Goal: Task Accomplishment & Management: Complete application form

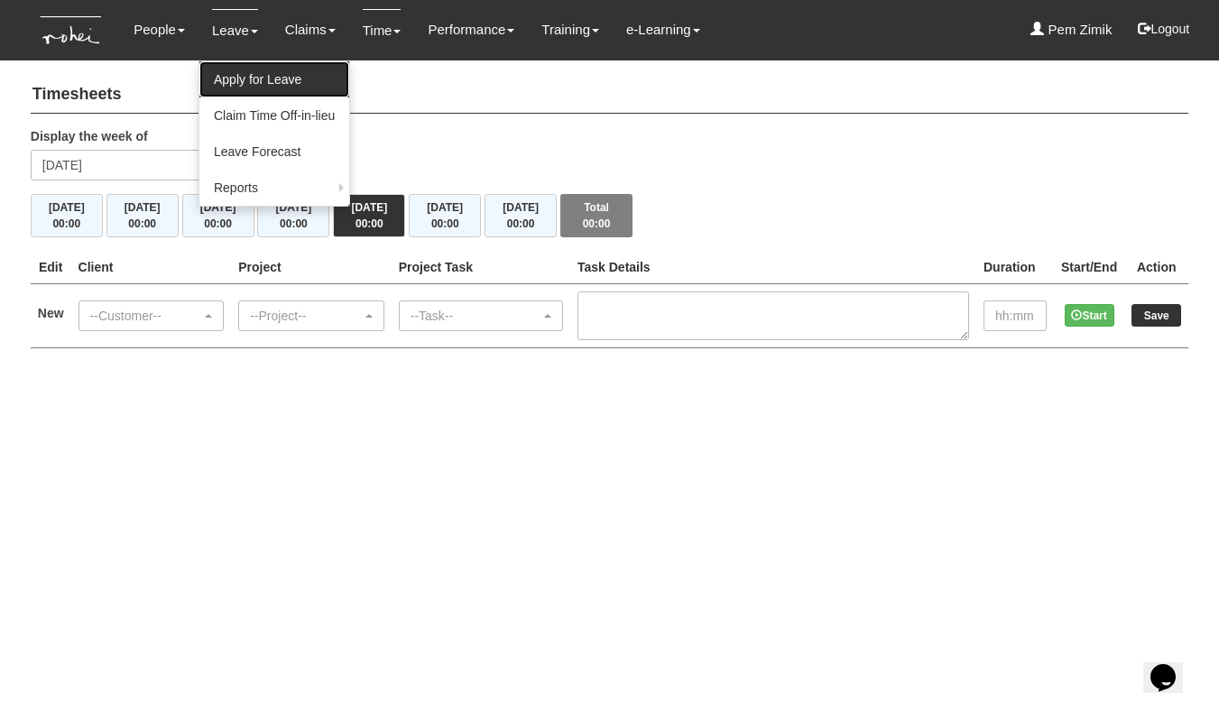
click at [237, 78] on link "Apply for Leave" at bounding box center [274, 79] width 150 height 36
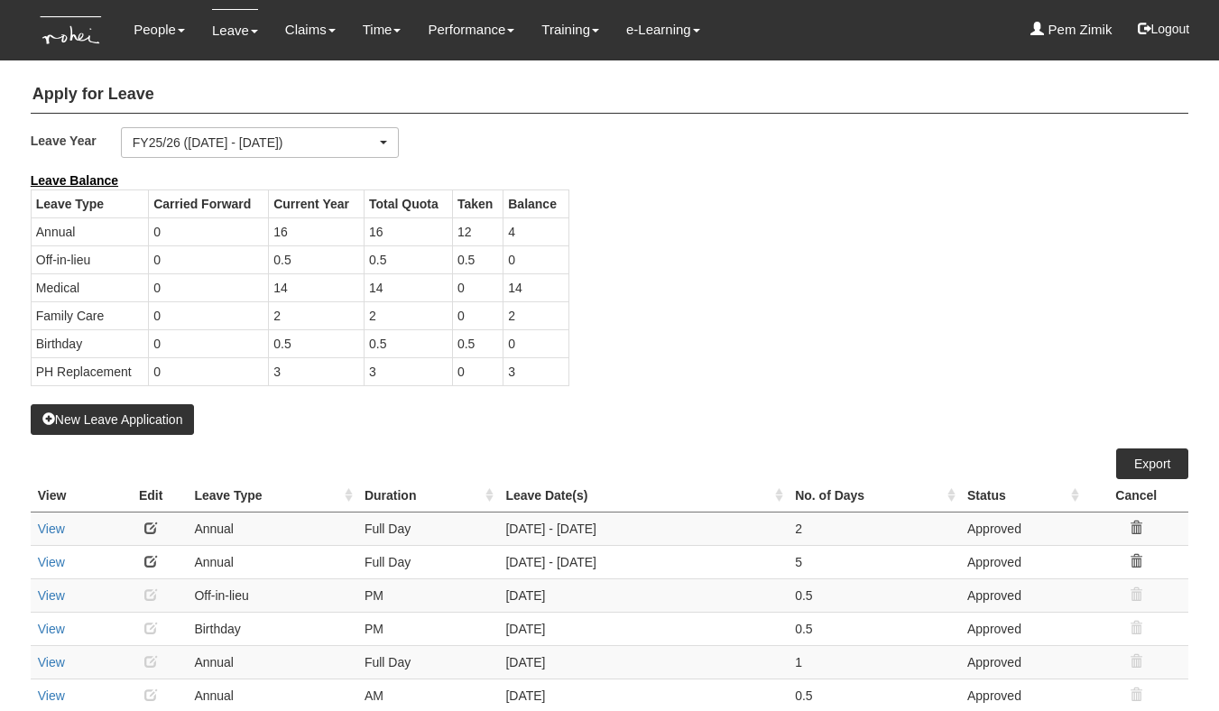
select select "50"
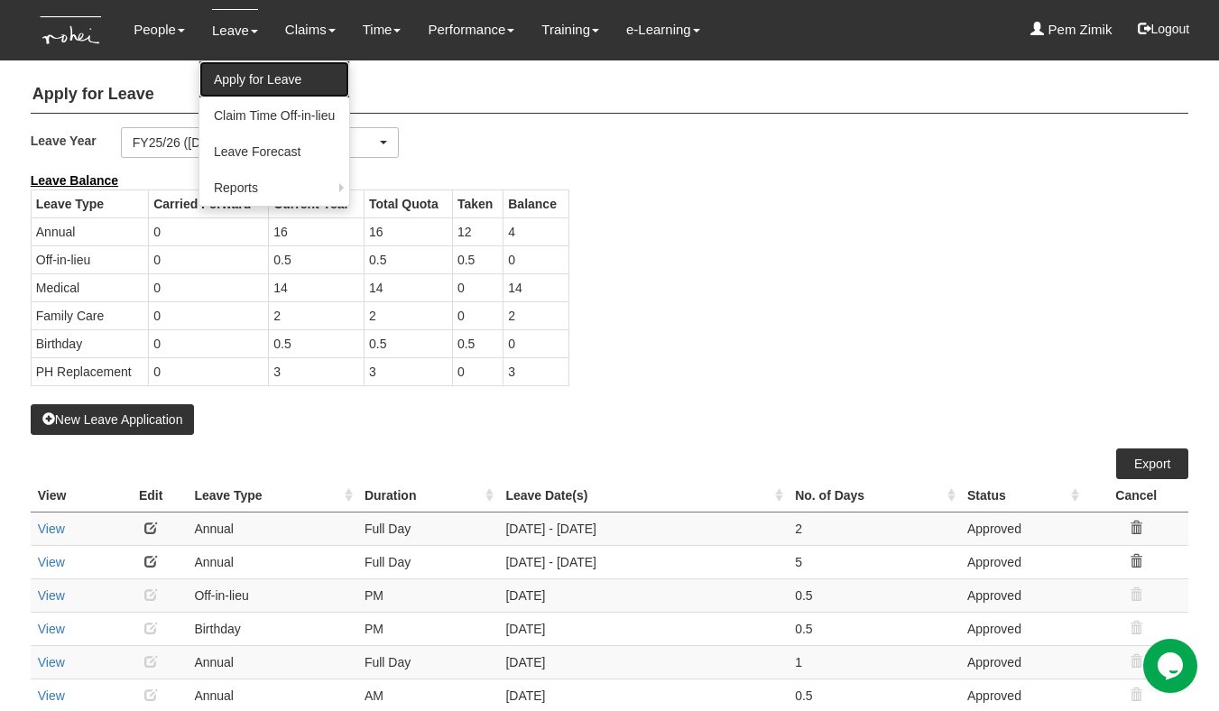
click at [234, 78] on link "Apply for Leave" at bounding box center [274, 79] width 150 height 36
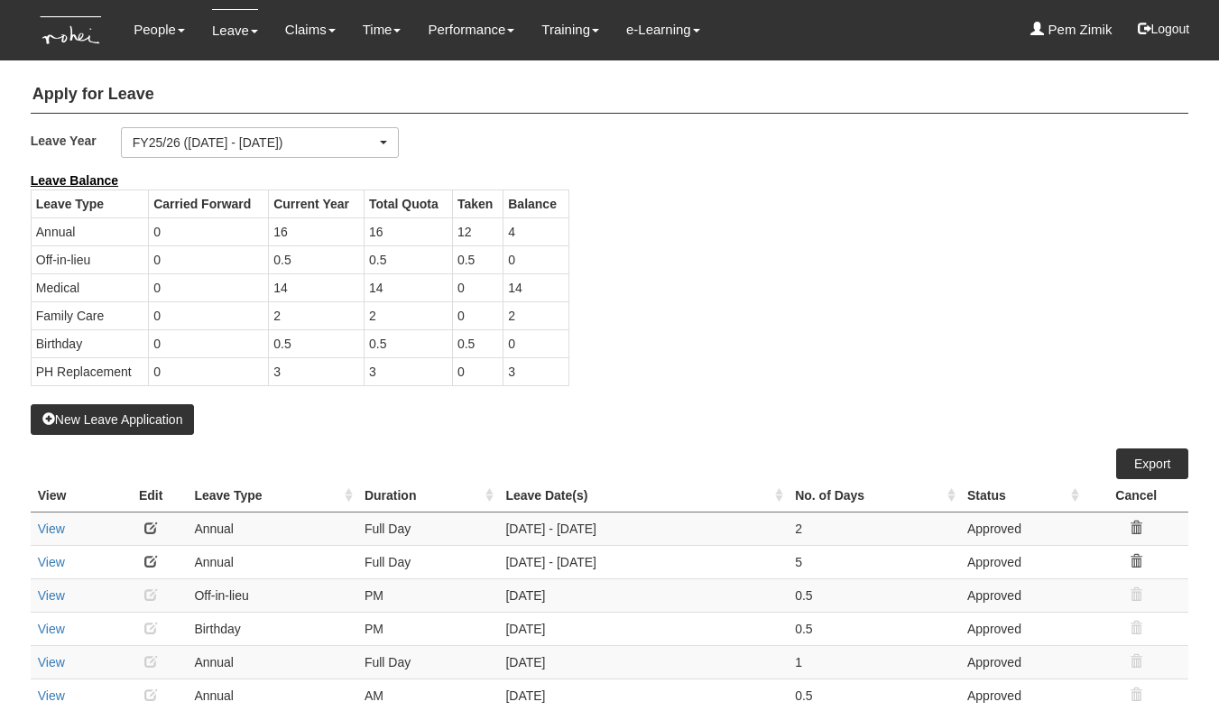
select select "50"
click at [133, 421] on button "New Leave Application" at bounding box center [113, 419] width 164 height 31
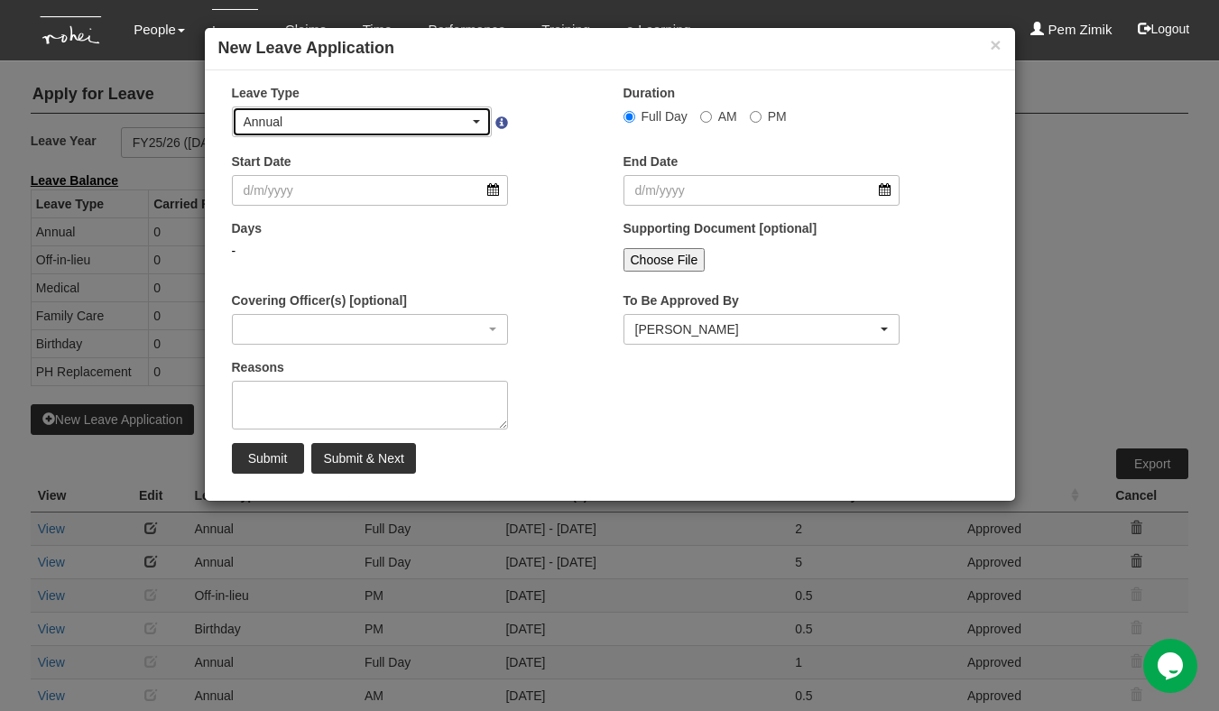
click at [476, 120] on span "button" at bounding box center [476, 122] width 7 height 4
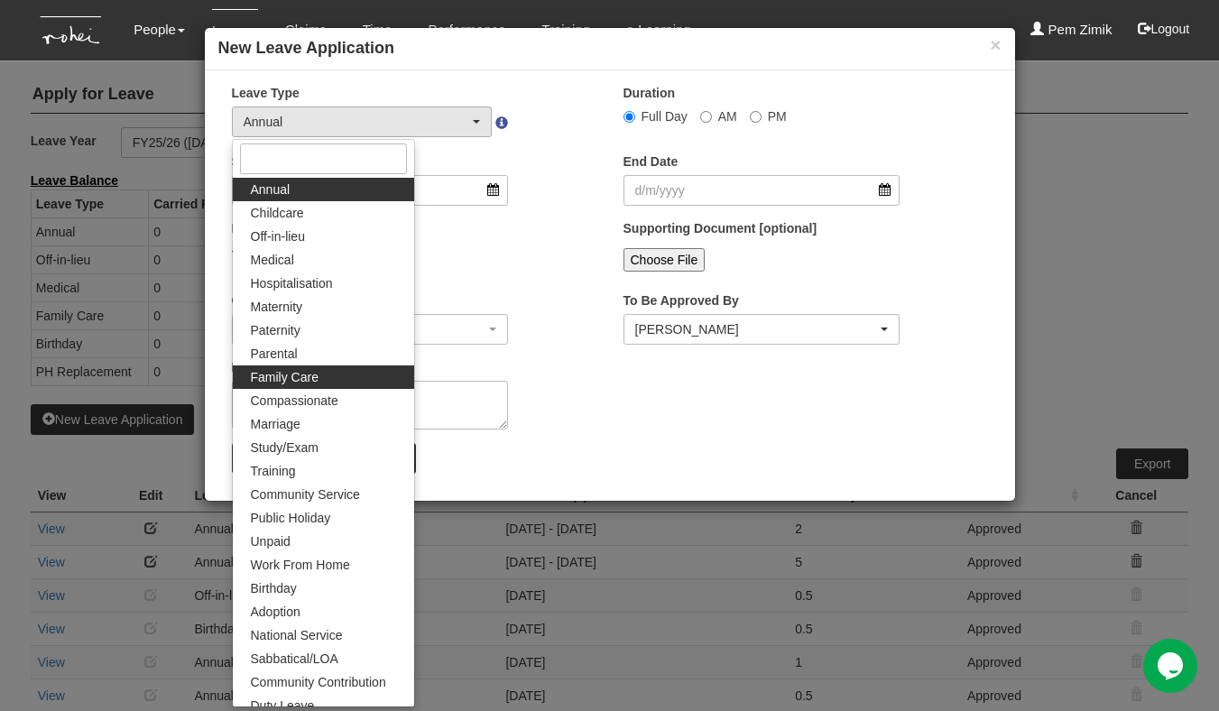
click at [301, 378] on span "Family Care" at bounding box center [285, 377] width 68 height 18
select select "9"
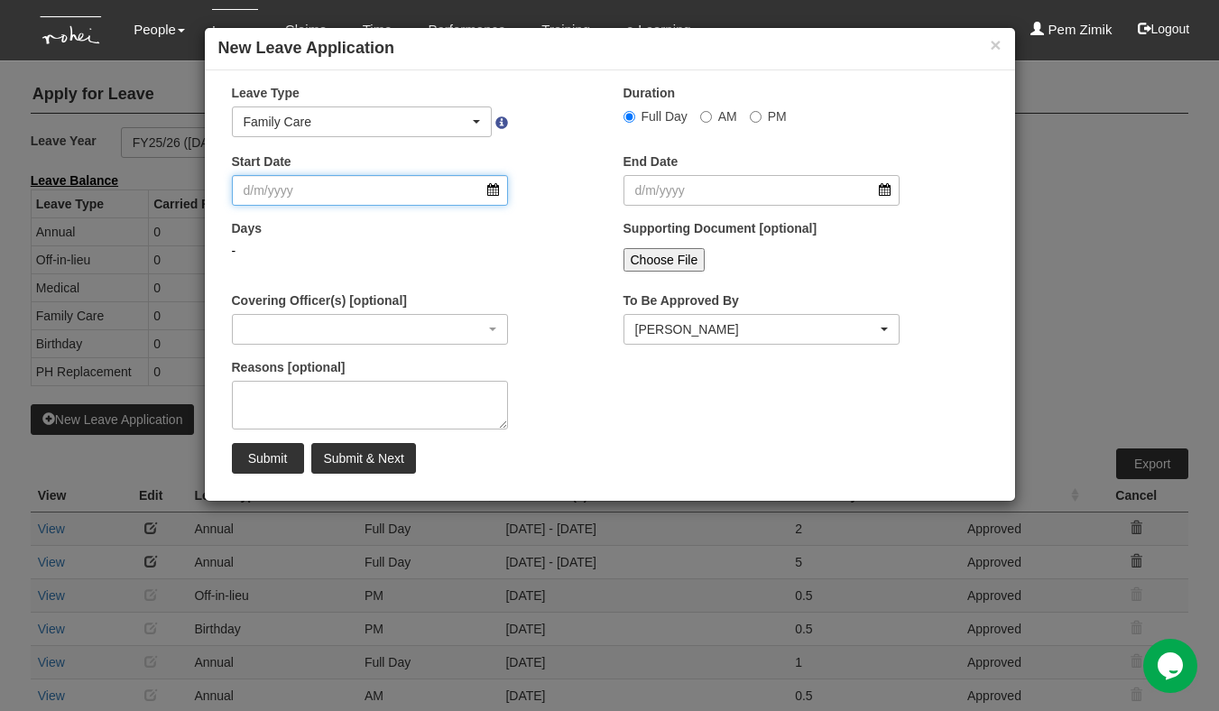
click at [490, 191] on input "Start Date" at bounding box center [370, 190] width 277 height 31
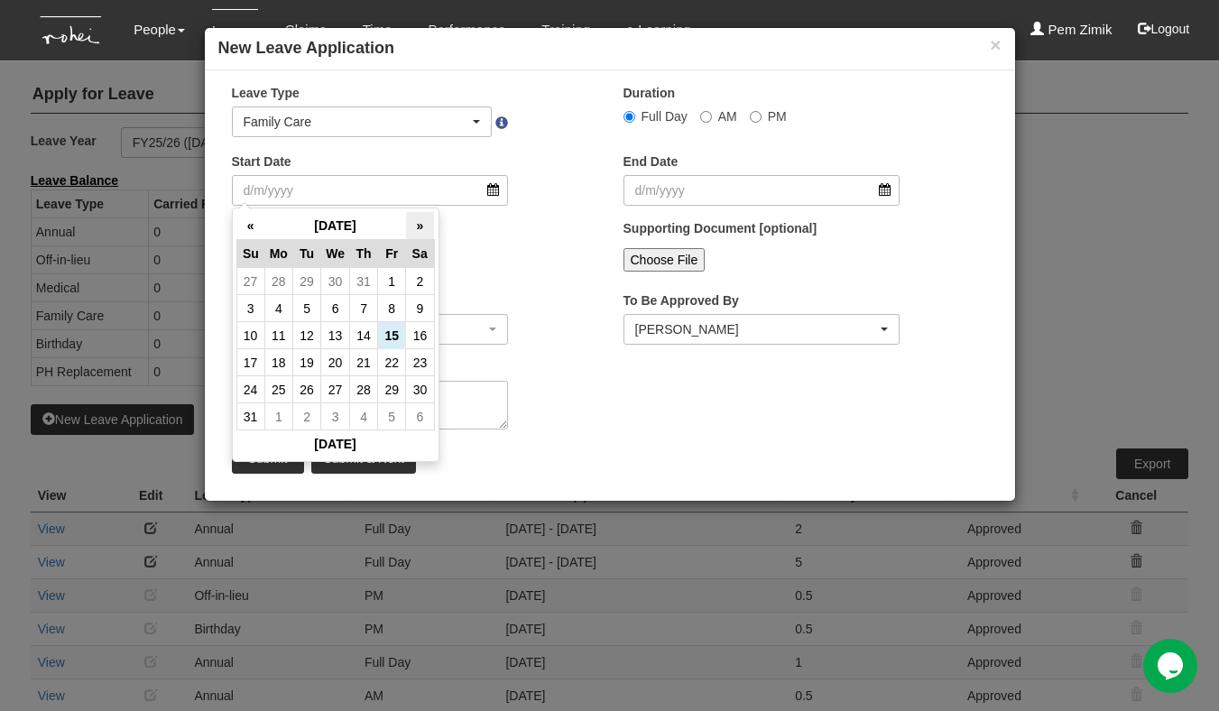
click at [421, 225] on th "»" at bounding box center [420, 226] width 28 height 28
click at [286, 386] on td "29" at bounding box center [278, 389] width 28 height 27
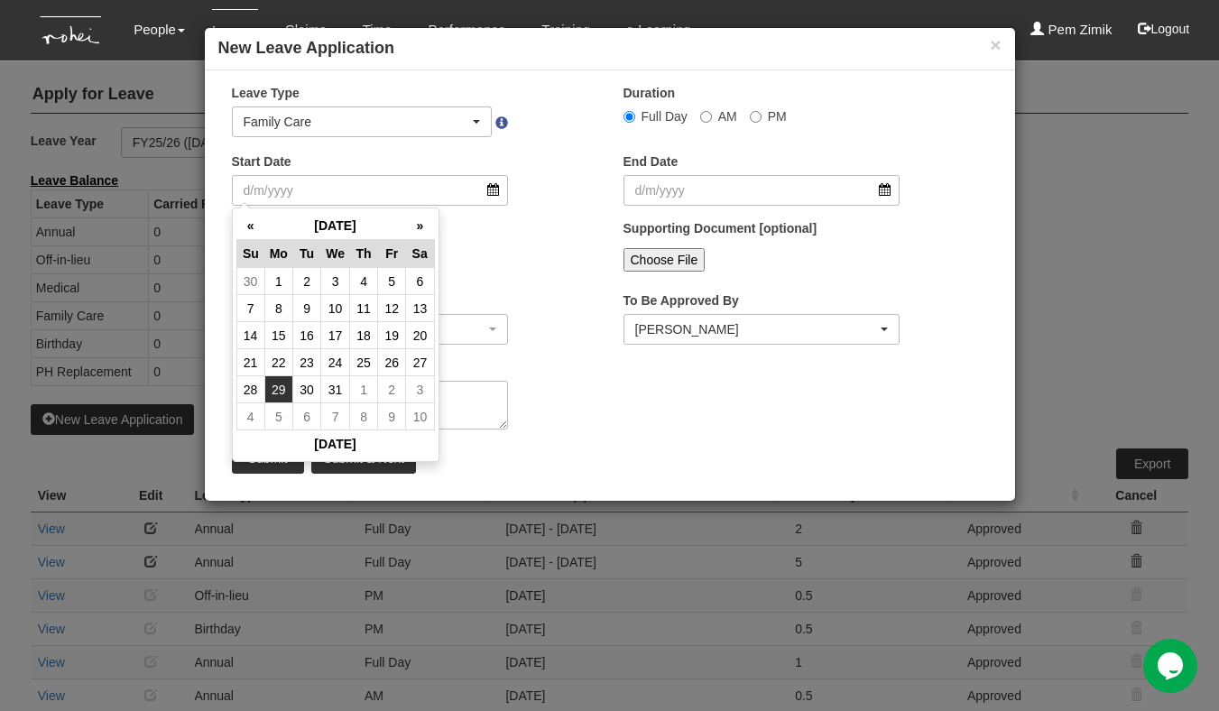
type input "29/12/2025"
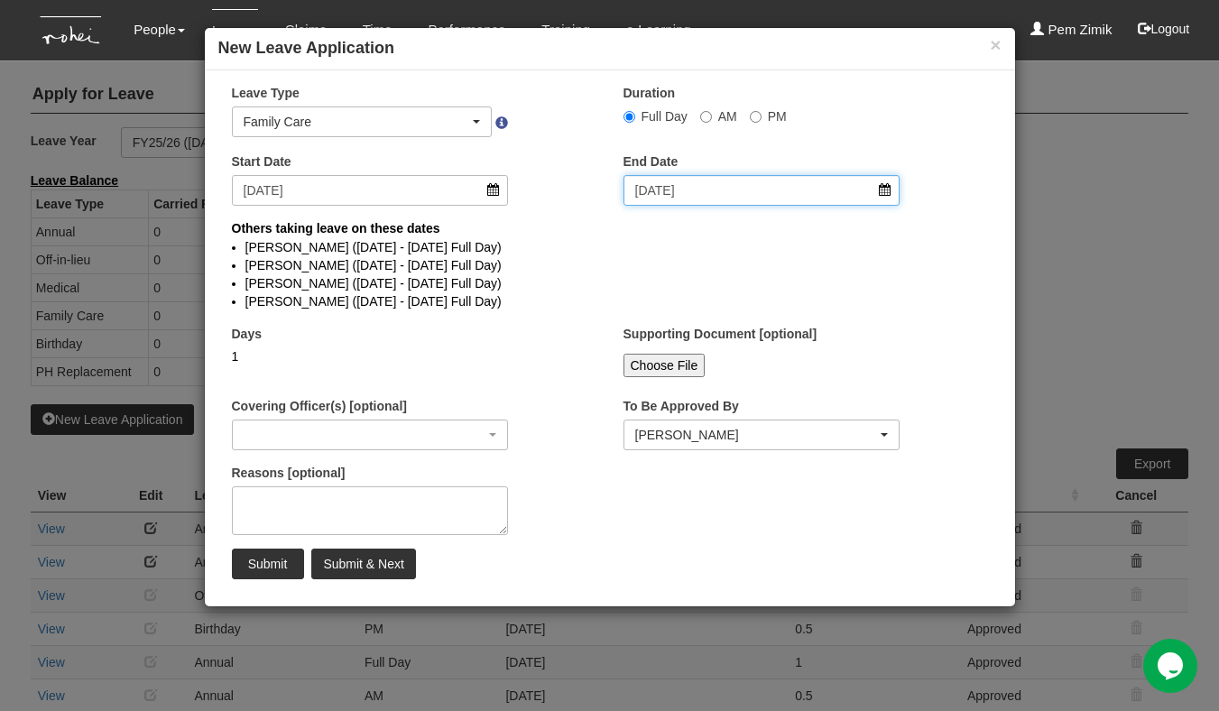
click at [883, 193] on input "29/12/2025" at bounding box center [762, 190] width 277 height 31
select select
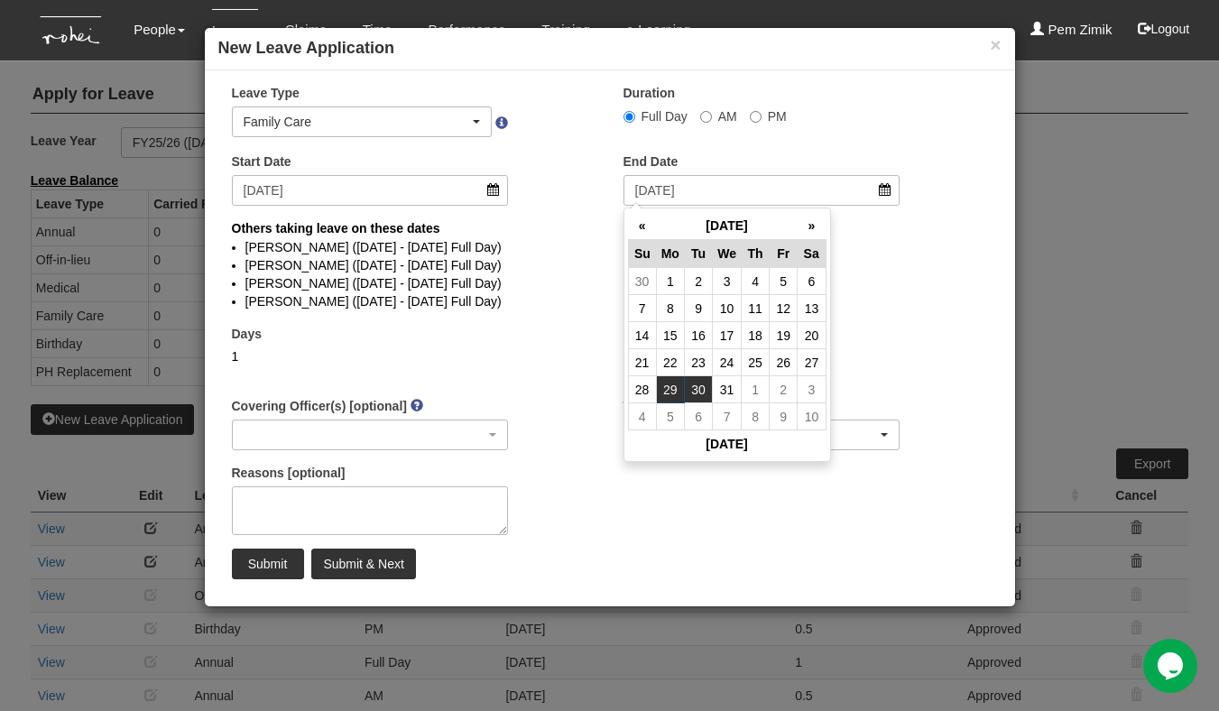
click at [705, 387] on td "30" at bounding box center [699, 389] width 28 height 27
type input "30/12/2025"
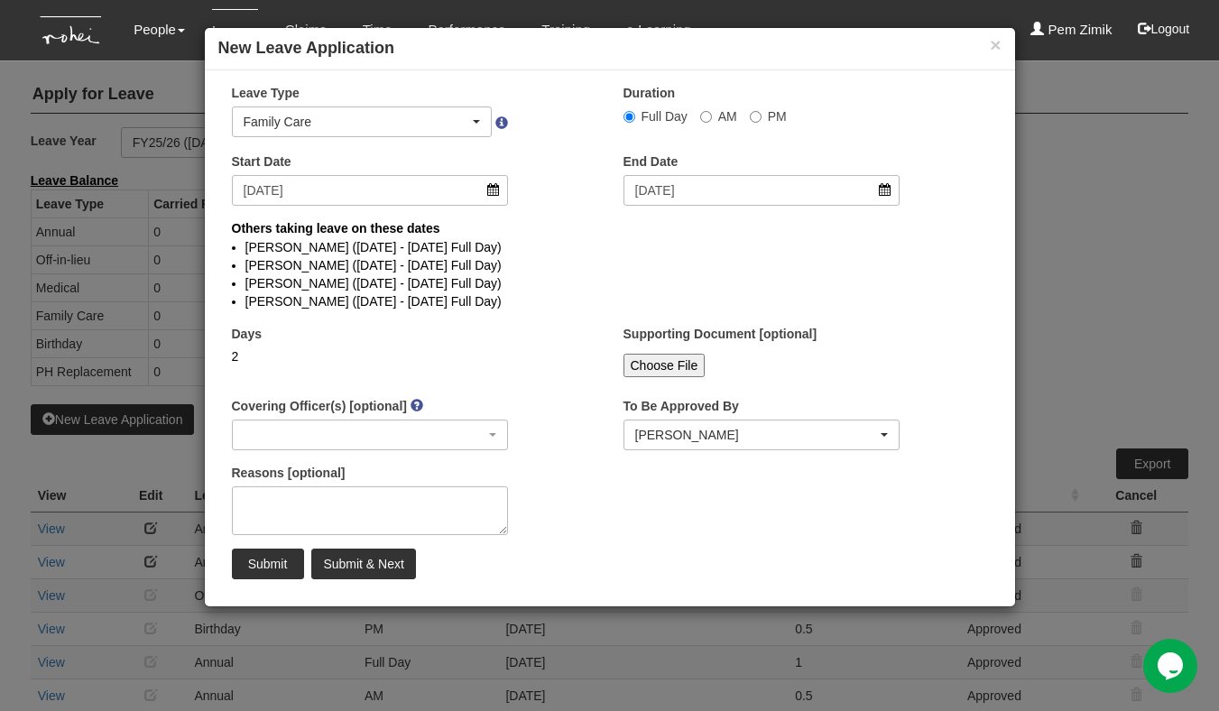
select select
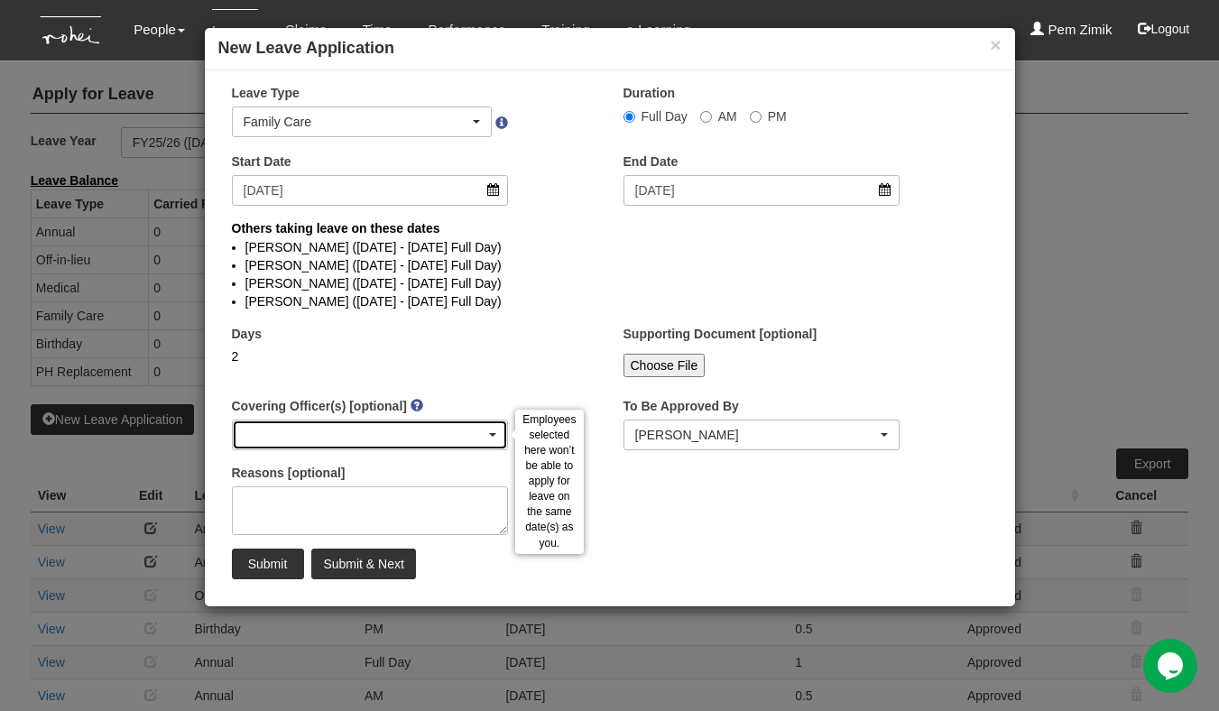
click at [424, 436] on div "button" at bounding box center [370, 435] width 275 height 29
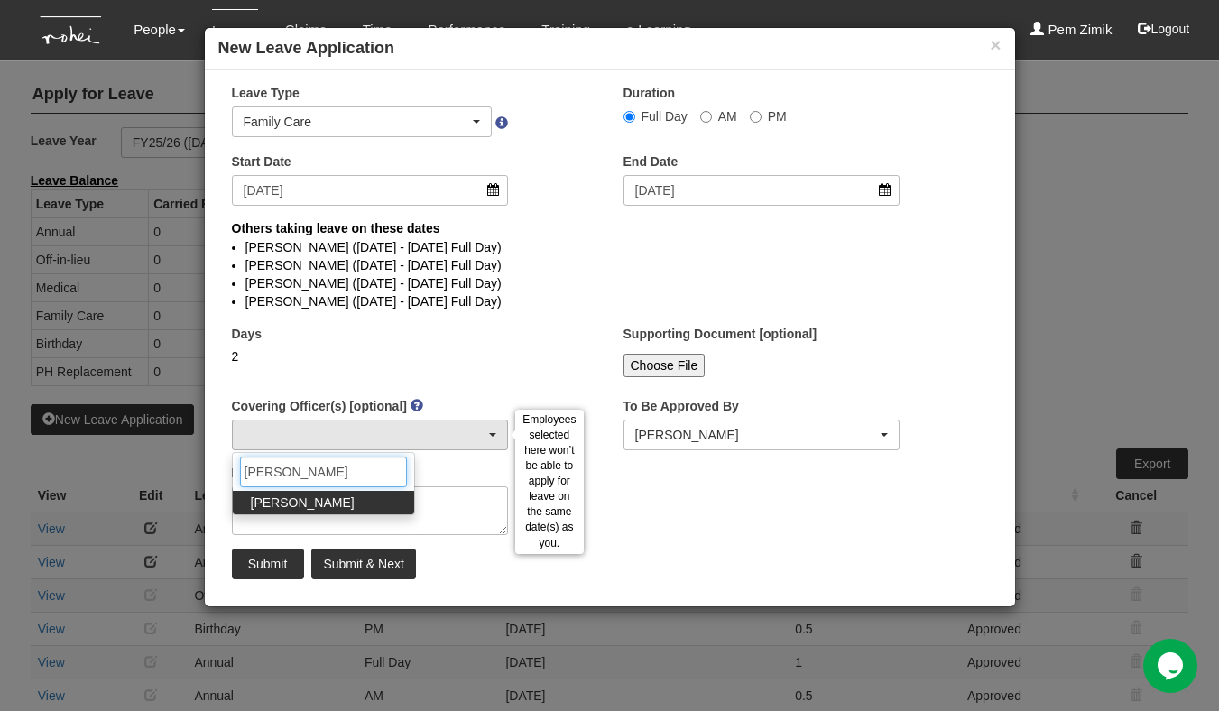
type input "fran"
click at [357, 497] on link "Franchette Briones" at bounding box center [323, 502] width 181 height 23
select select "730df1cc-8787-4848-9af9-79fc59d86e09"
click at [333, 510] on span "Franchette Briones" at bounding box center [303, 503] width 104 height 18
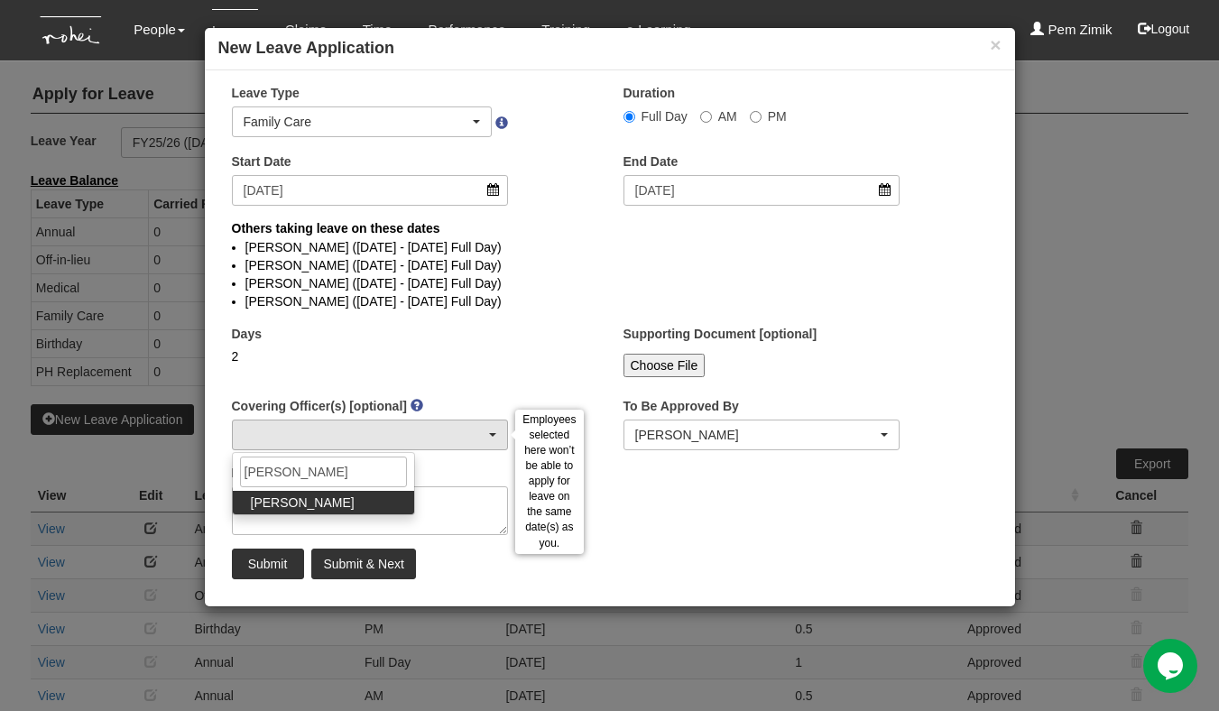
click at [333, 510] on span "Franchette Briones" at bounding box center [303, 503] width 104 height 18
select select "730df1cc-8787-4848-9af9-79fc59d86e09"
click at [800, 542] on div "× Leave Type Annual Childcare Off-in-lieu Medical Hospitalisation Maternity Pat…" at bounding box center [610, 338] width 810 height 509
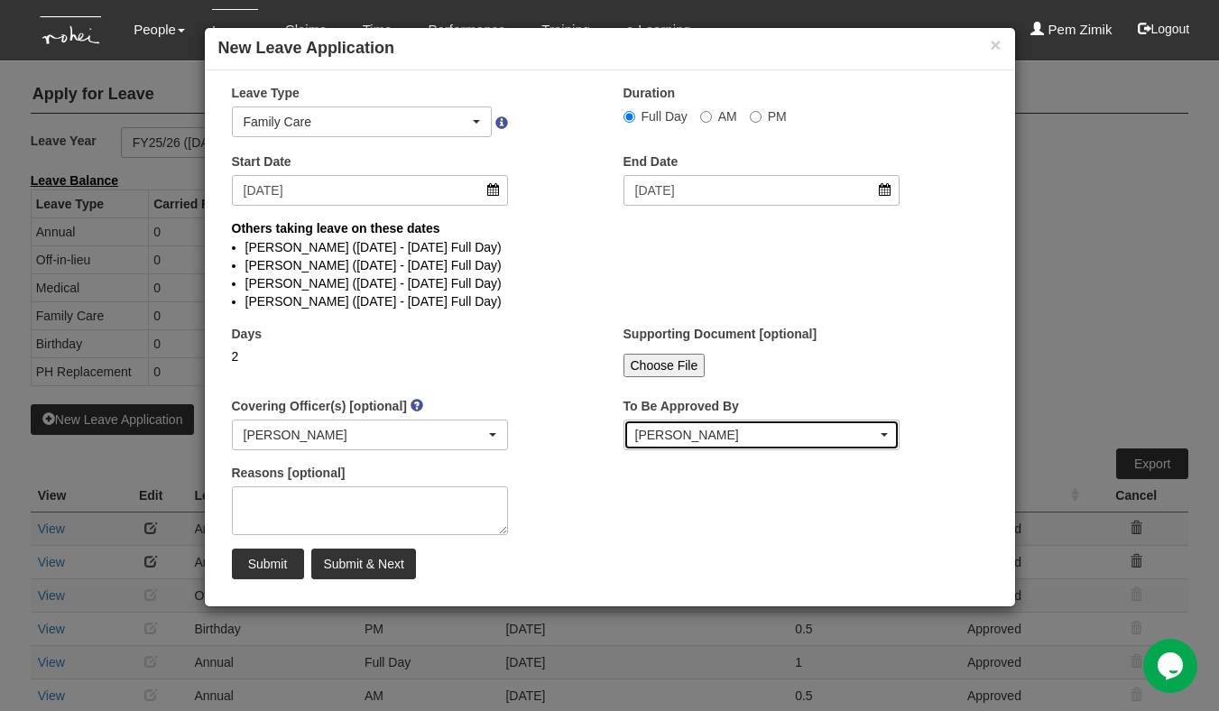
click at [888, 438] on div "Rachel Khoo" at bounding box center [762, 435] width 254 height 18
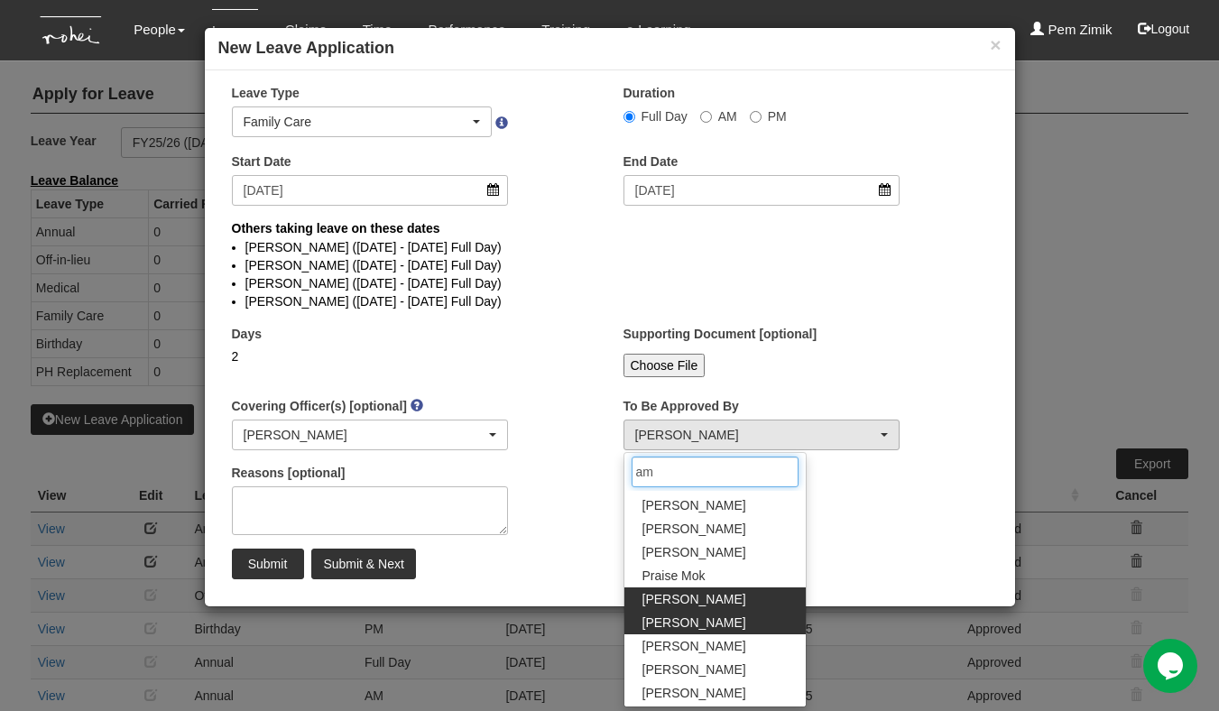
scroll to position [0, 0]
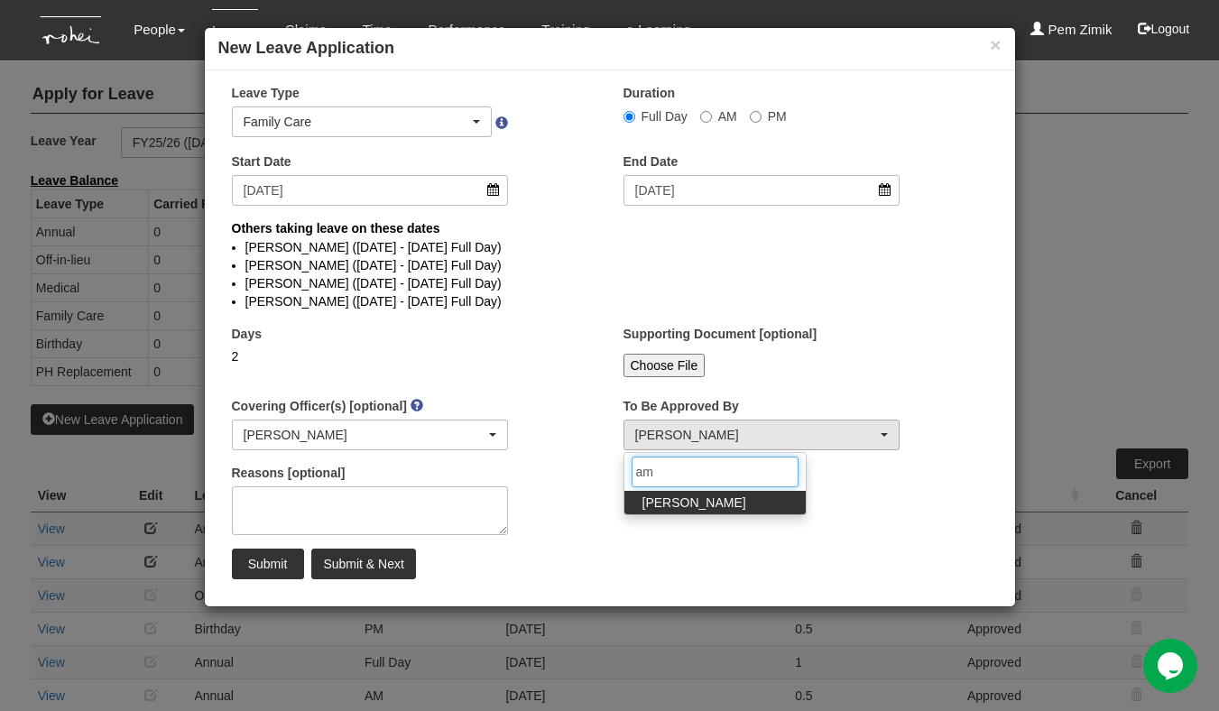
type input "ama"
click at [664, 504] on span "Amanda Ho" at bounding box center [695, 503] width 104 height 18
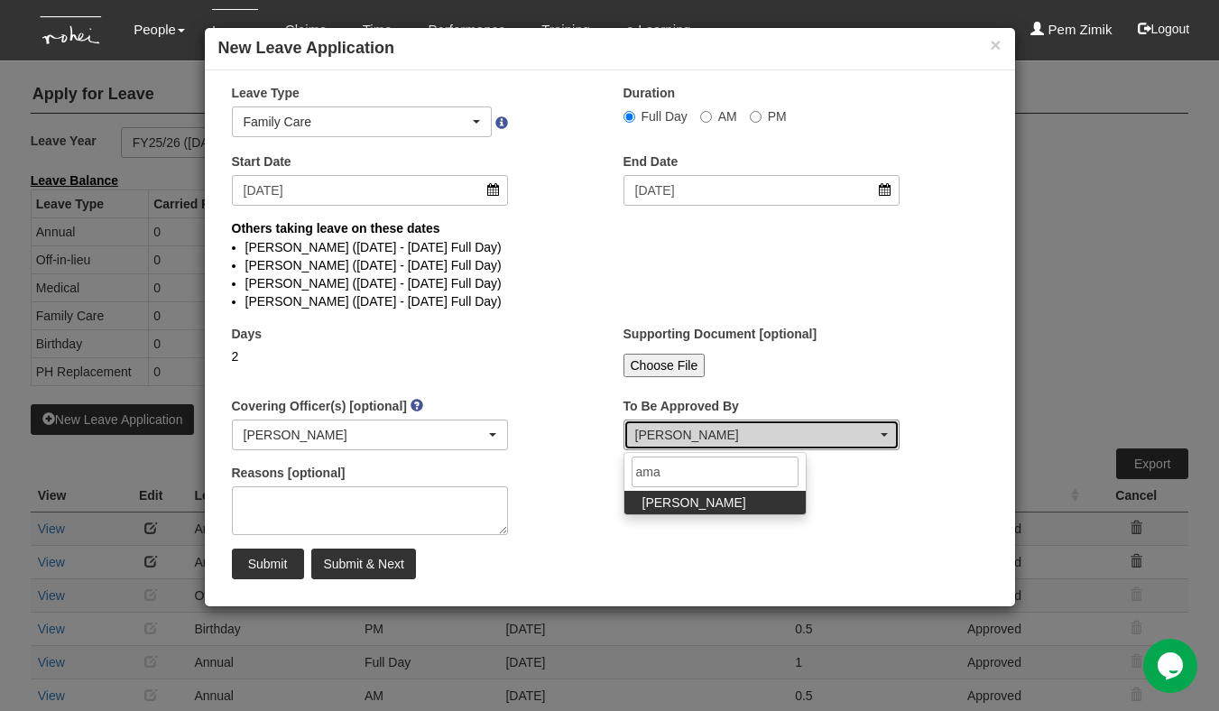
select select "edb3de3f-770e-4307-a283-f606937ddba3"
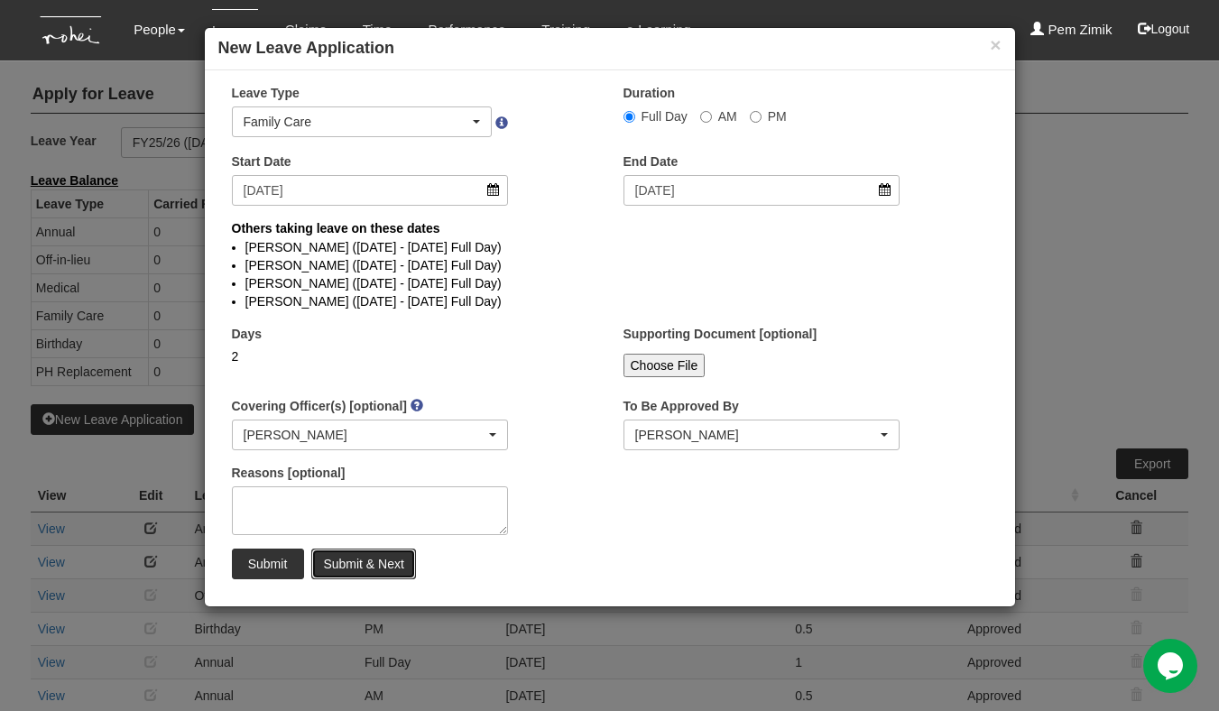
click at [370, 561] on input "Submit & Next" at bounding box center [363, 564] width 104 height 31
select select "1"
select select
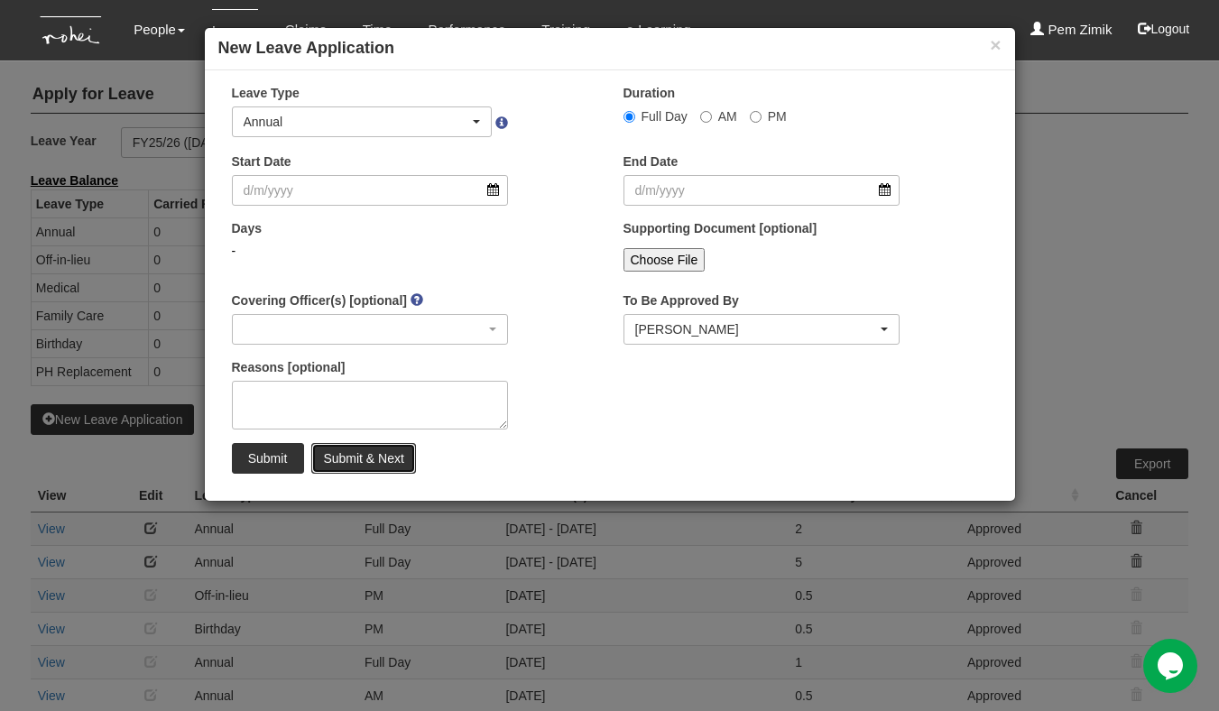
select select "50"
click at [477, 123] on span "button" at bounding box center [476, 122] width 7 height 4
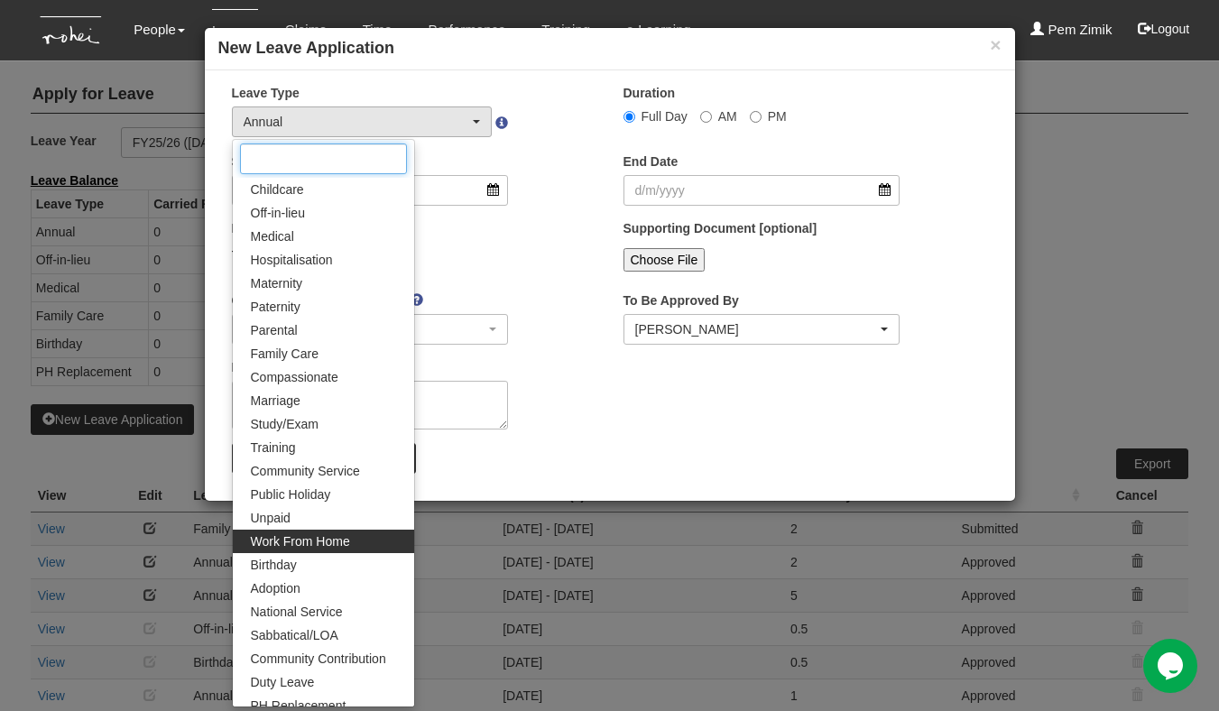
scroll to position [33, 0]
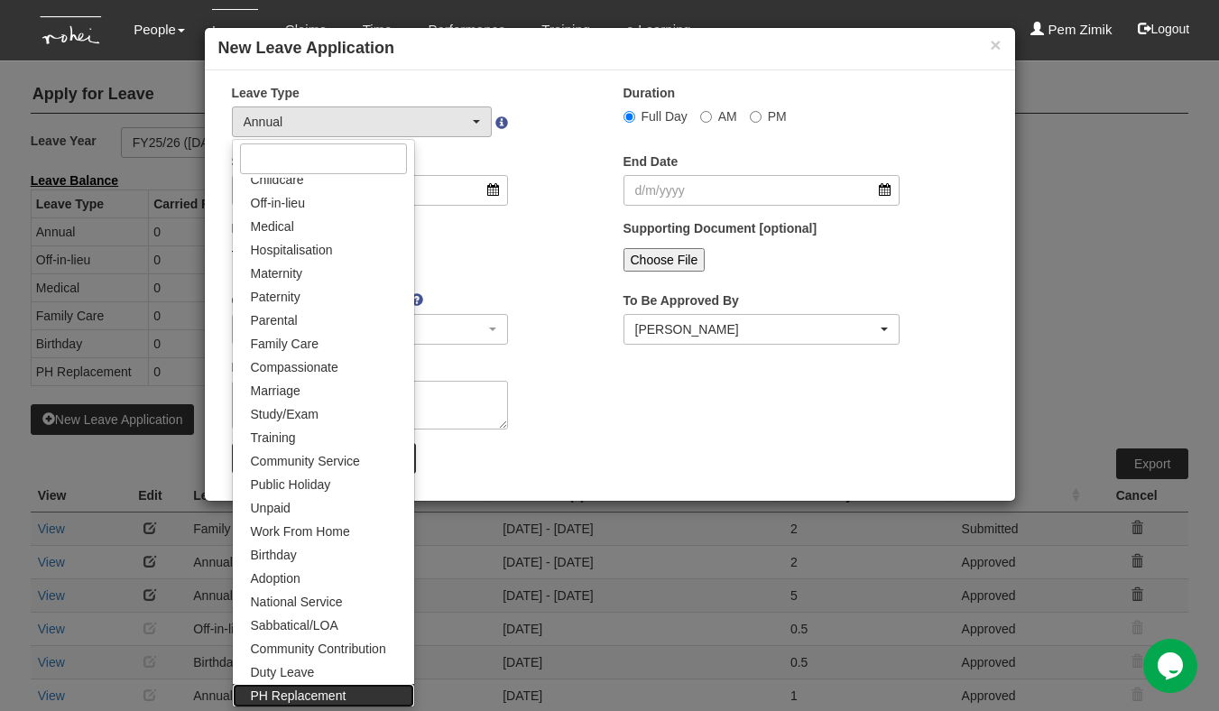
click at [296, 694] on span "PH Replacement" at bounding box center [299, 696] width 96 height 18
select select "26"
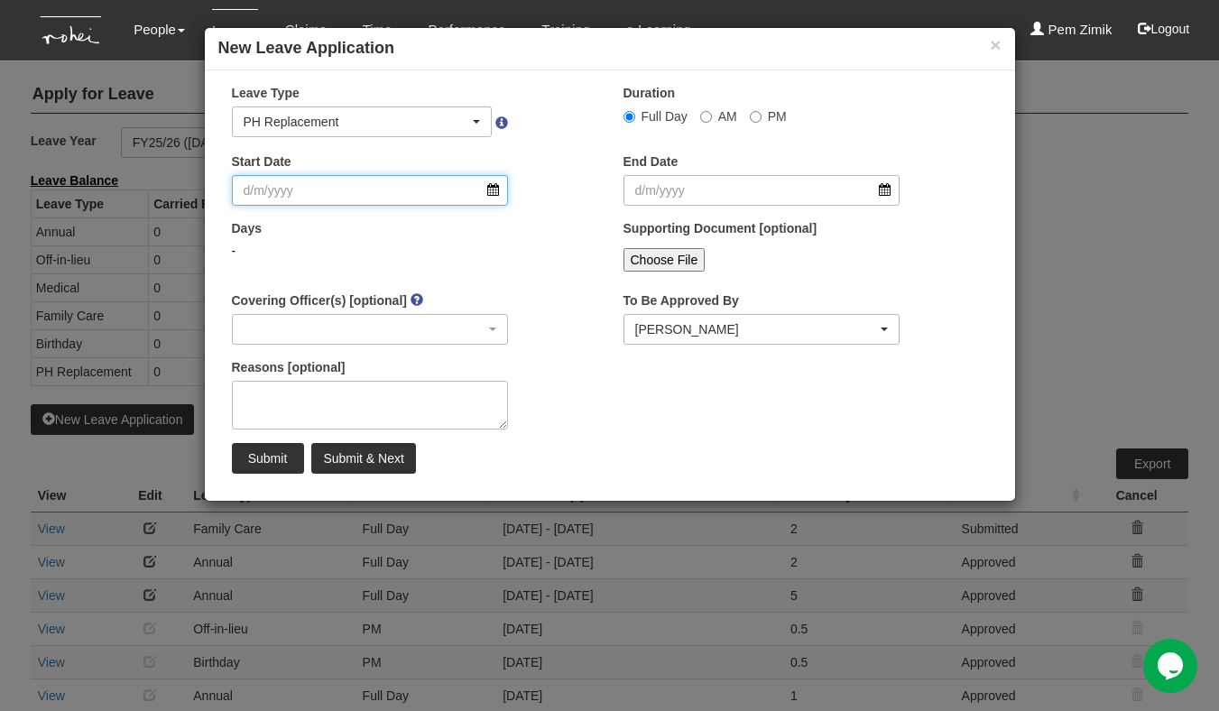
click at [488, 190] on input "Start Date" at bounding box center [370, 190] width 277 height 31
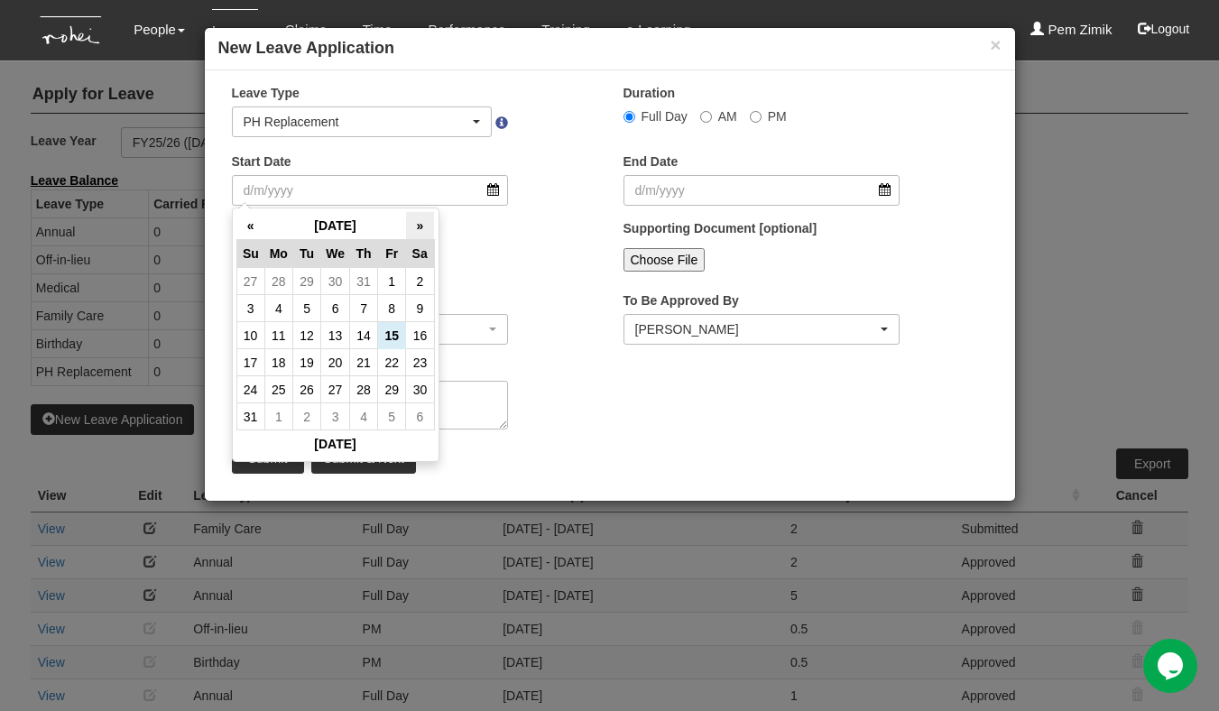
click at [410, 227] on th "»" at bounding box center [420, 226] width 28 height 28
click at [389, 358] on td "26" at bounding box center [392, 362] width 28 height 27
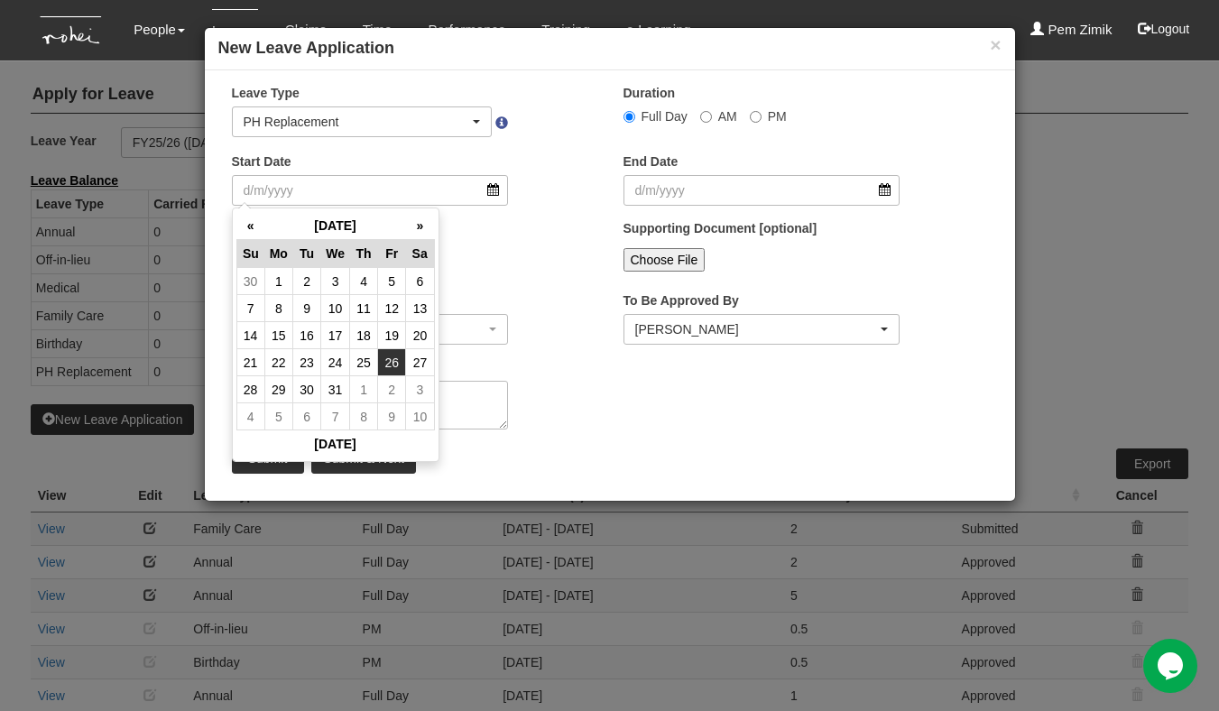
type input "[DATE]"
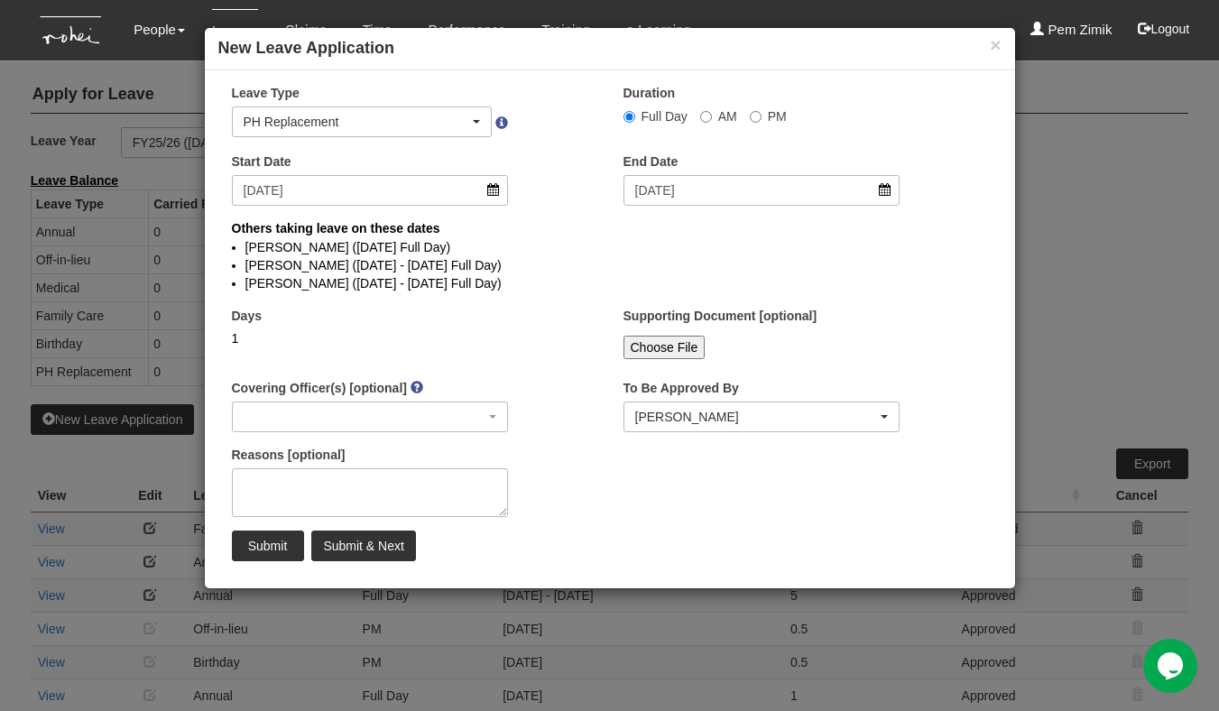
select select
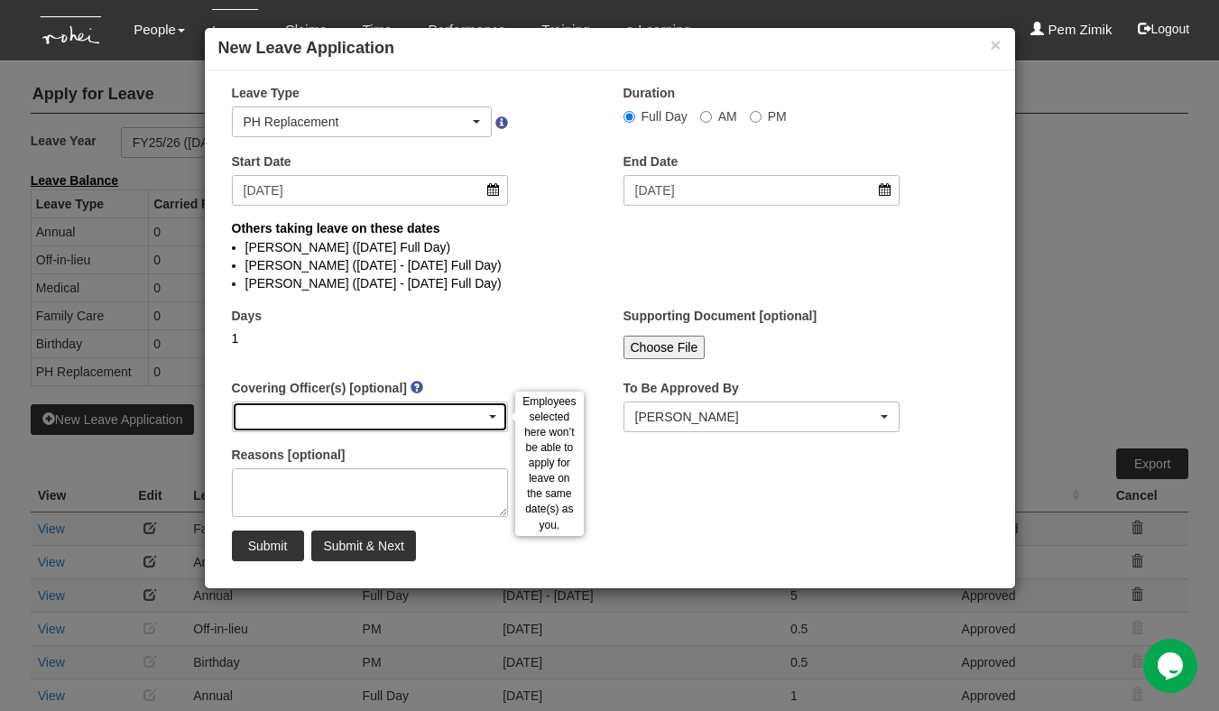
click at [493, 420] on div "button" at bounding box center [370, 416] width 275 height 29
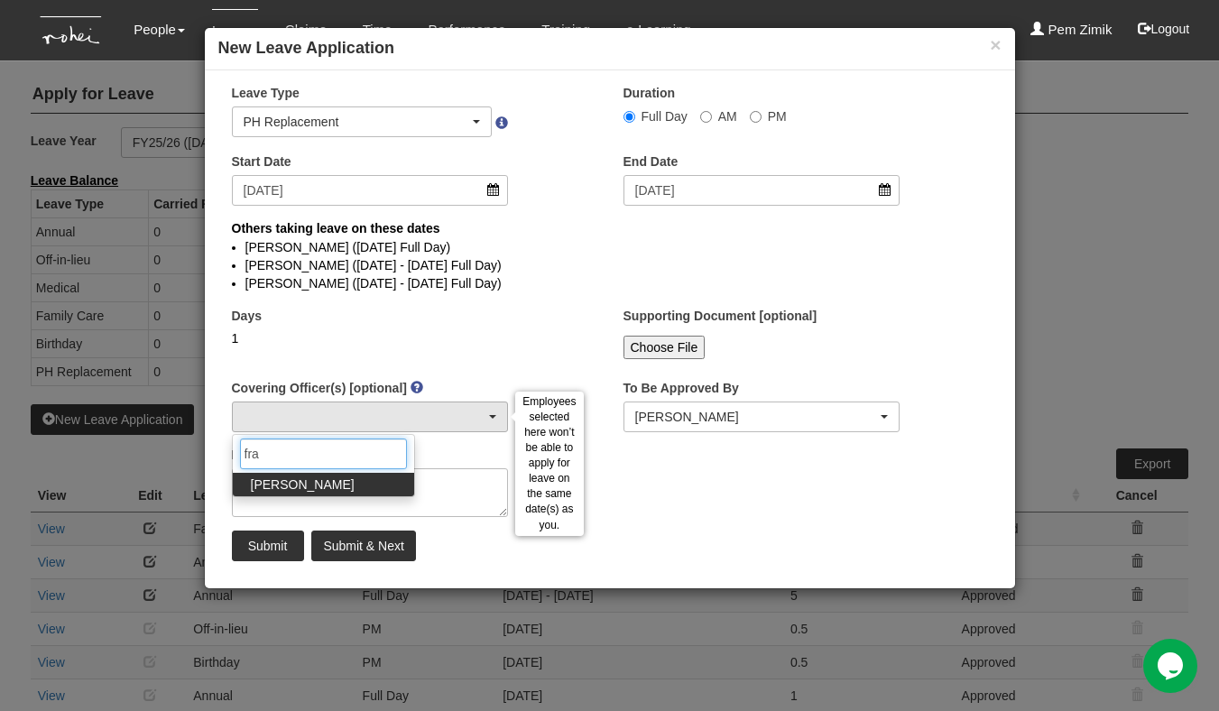
type input "fra"
click at [343, 479] on span "Franchette Briones" at bounding box center [303, 485] width 104 height 18
select select "730df1cc-8787-4848-9af9-79fc59d86e09"
click at [675, 471] on div "× Leave Type Annual Childcare Off-in-lieu Medical Hospitalisation Maternity Pat…" at bounding box center [610, 329] width 810 height 491
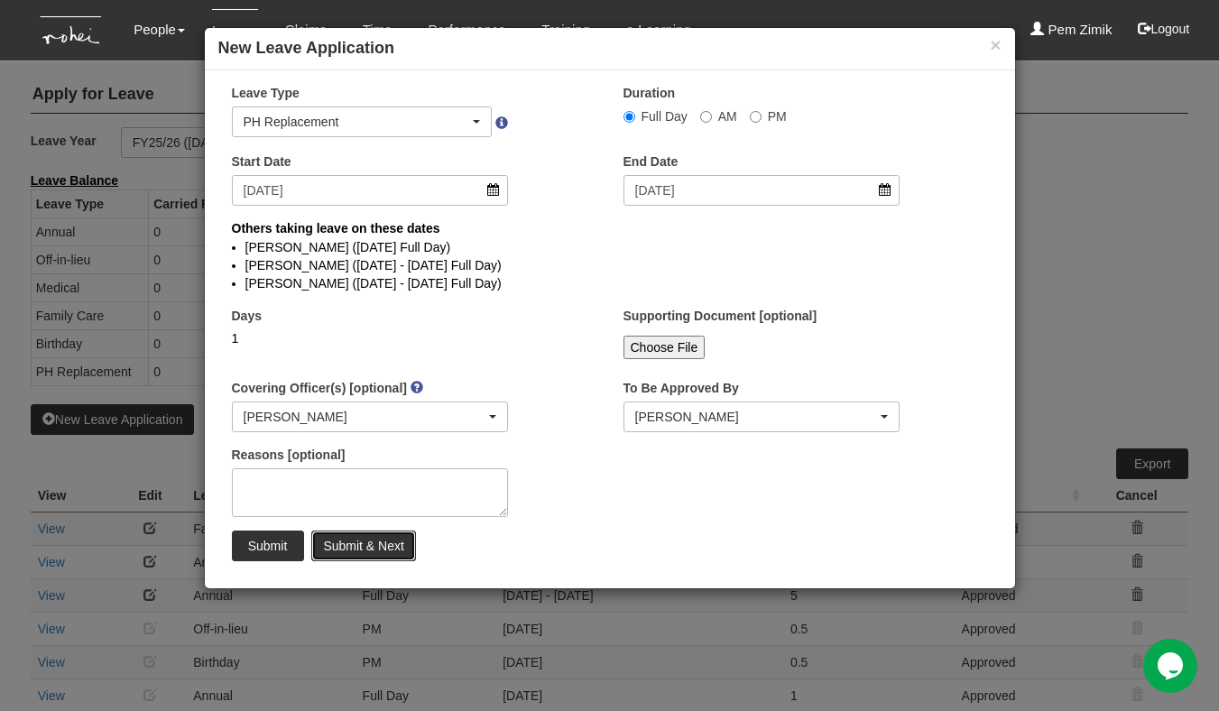
click at [365, 543] on input "Submit & Next" at bounding box center [363, 546] width 104 height 31
select select "1"
select select
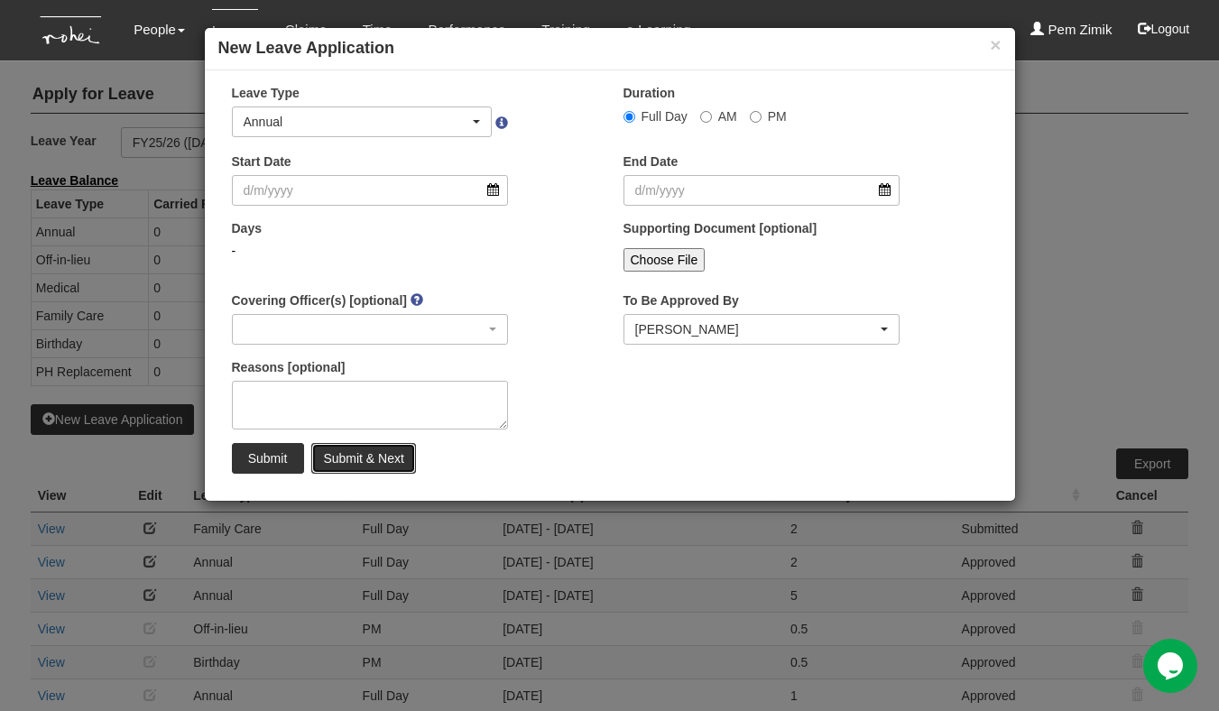
select select "50"
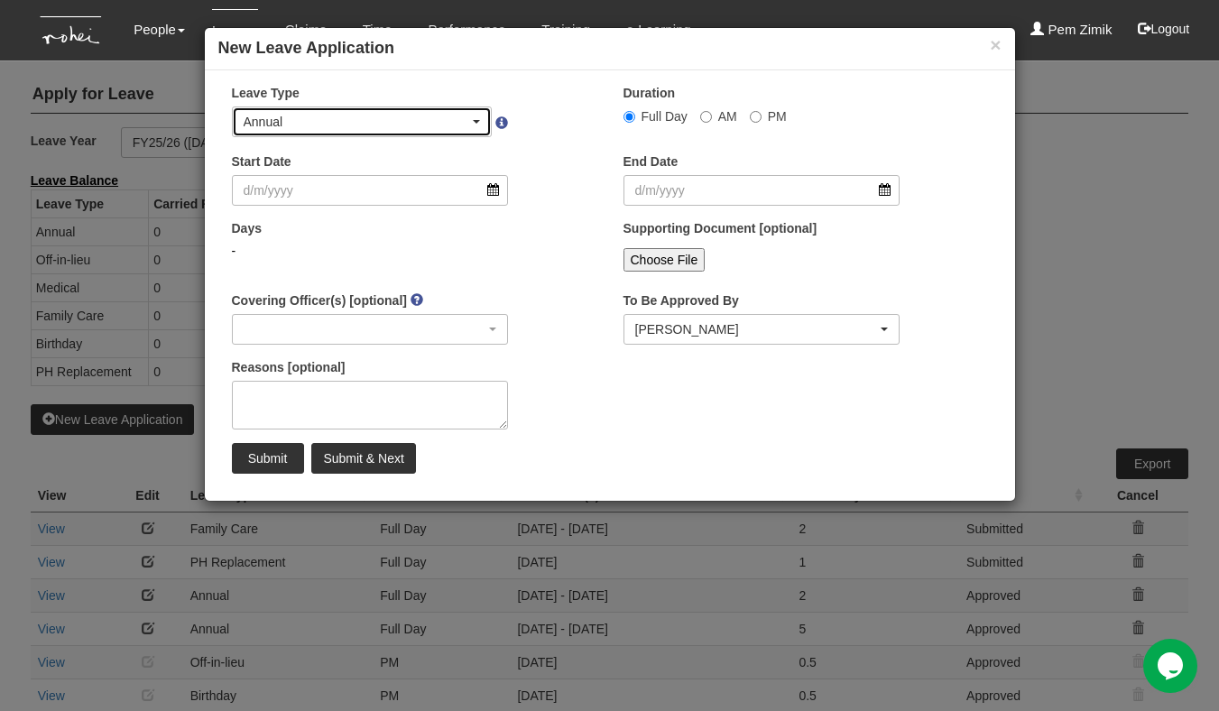
click at [475, 122] on span "button" at bounding box center [476, 122] width 7 height 4
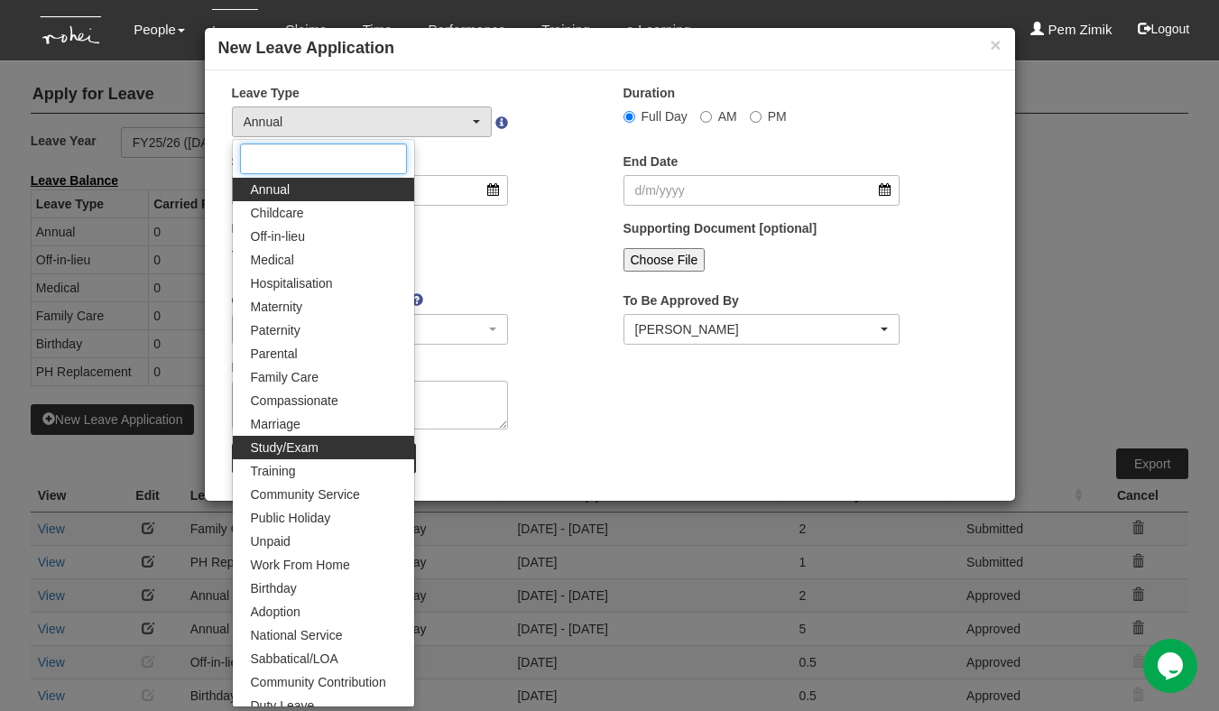
scroll to position [33, 0]
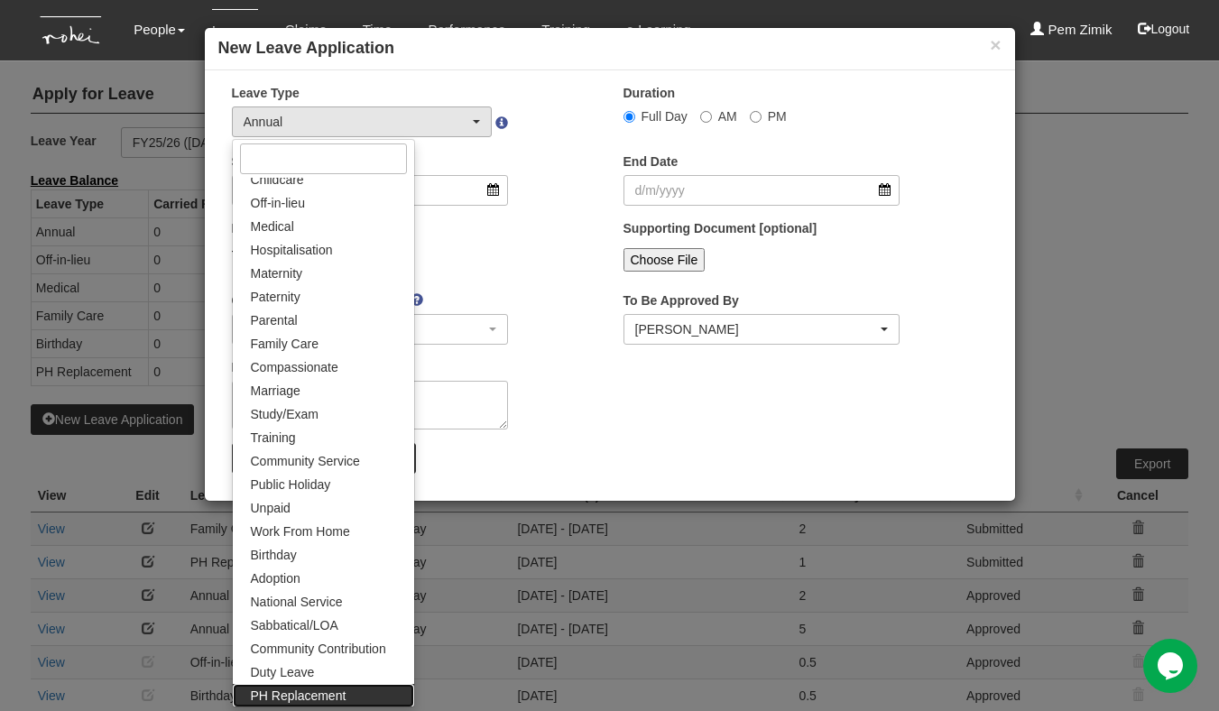
click at [290, 696] on span "PH Replacement" at bounding box center [299, 696] width 96 height 18
select select "26"
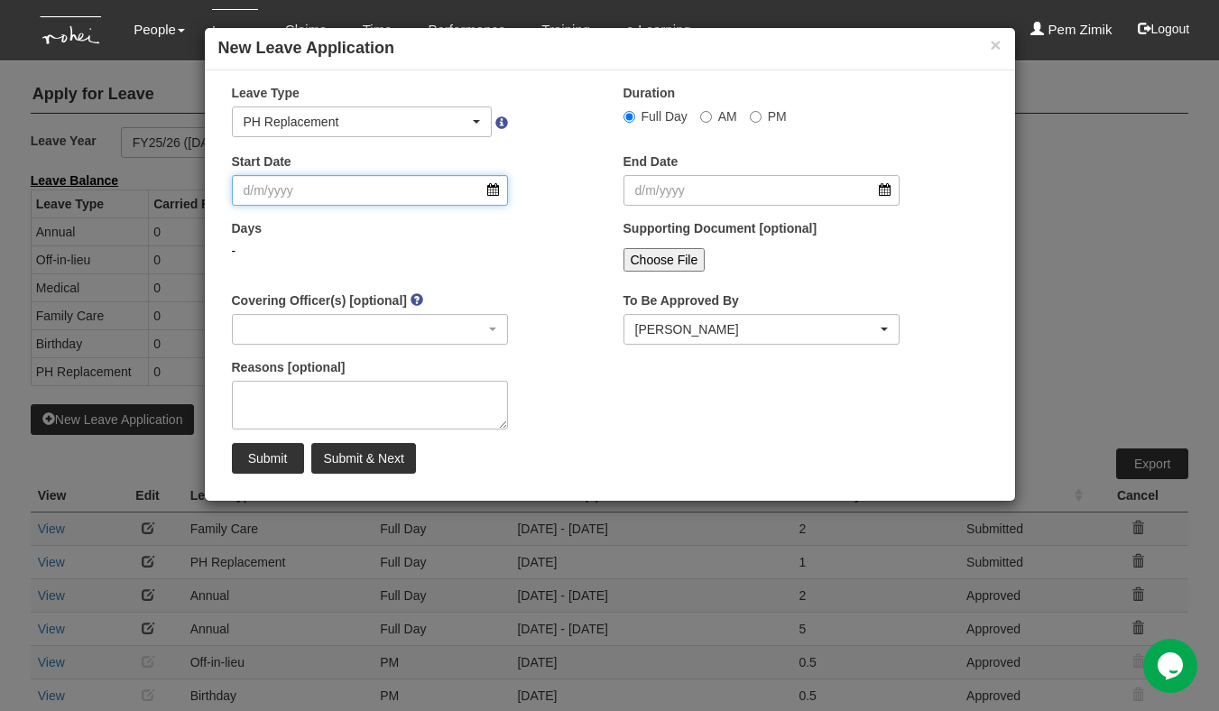
click at [492, 193] on input "Start Date" at bounding box center [370, 190] width 277 height 31
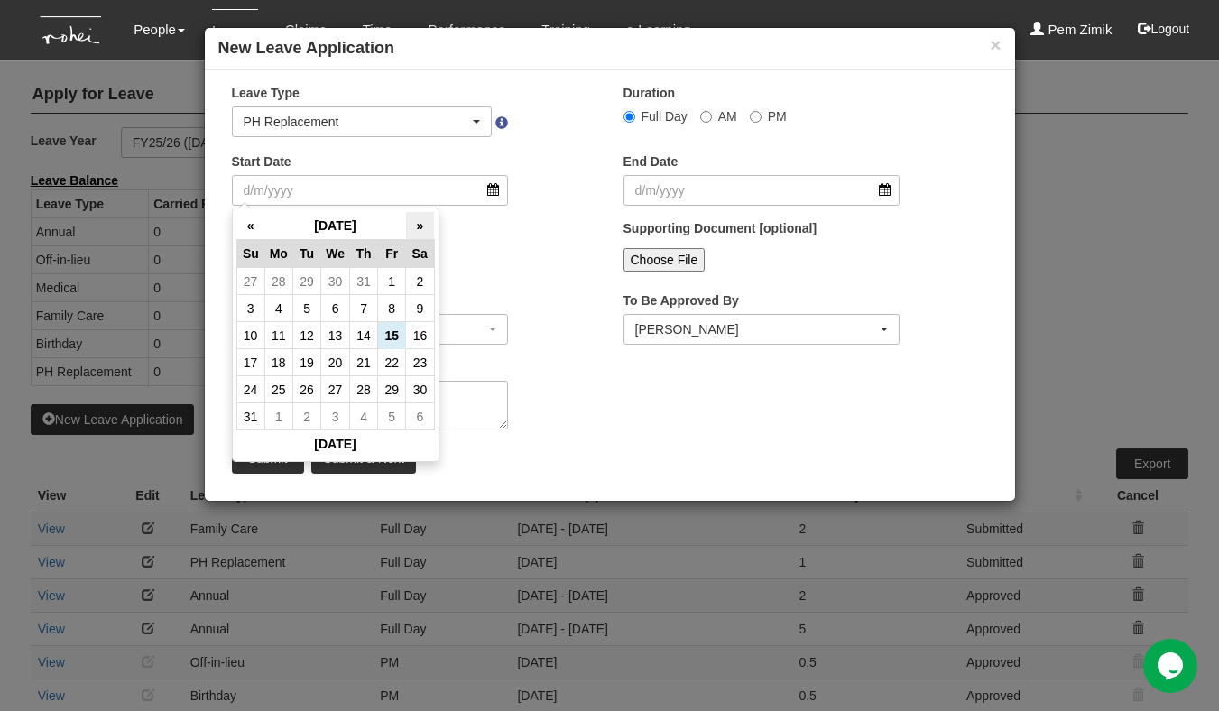
click at [419, 225] on th "»" at bounding box center [420, 226] width 28 height 28
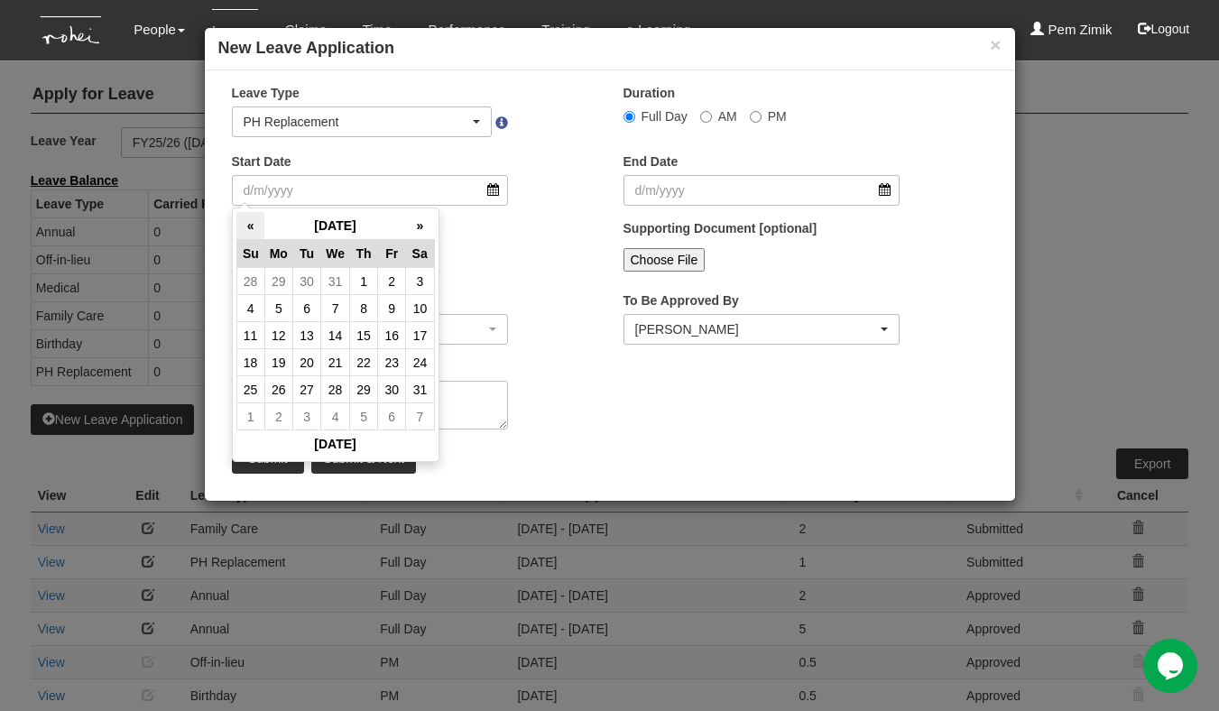
click at [248, 227] on th "«" at bounding box center [250, 226] width 28 height 28
click at [390, 389] on td "2" at bounding box center [392, 389] width 28 height 27
type input "[DATE]"
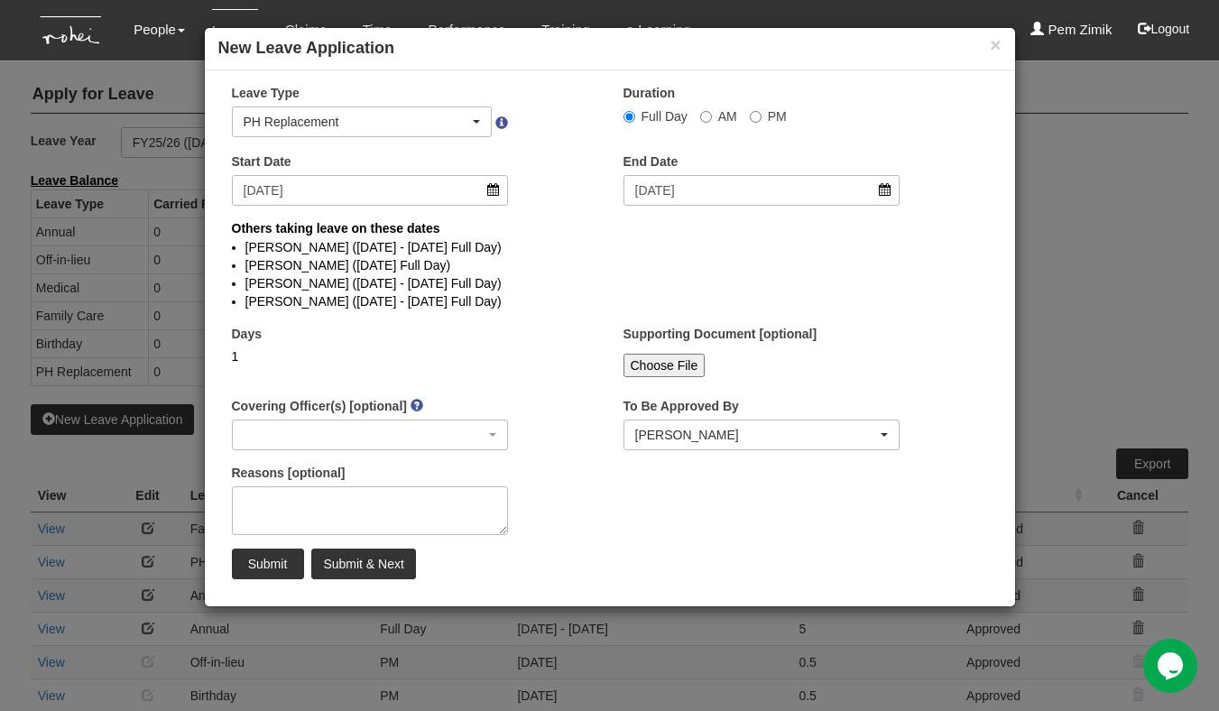
select select
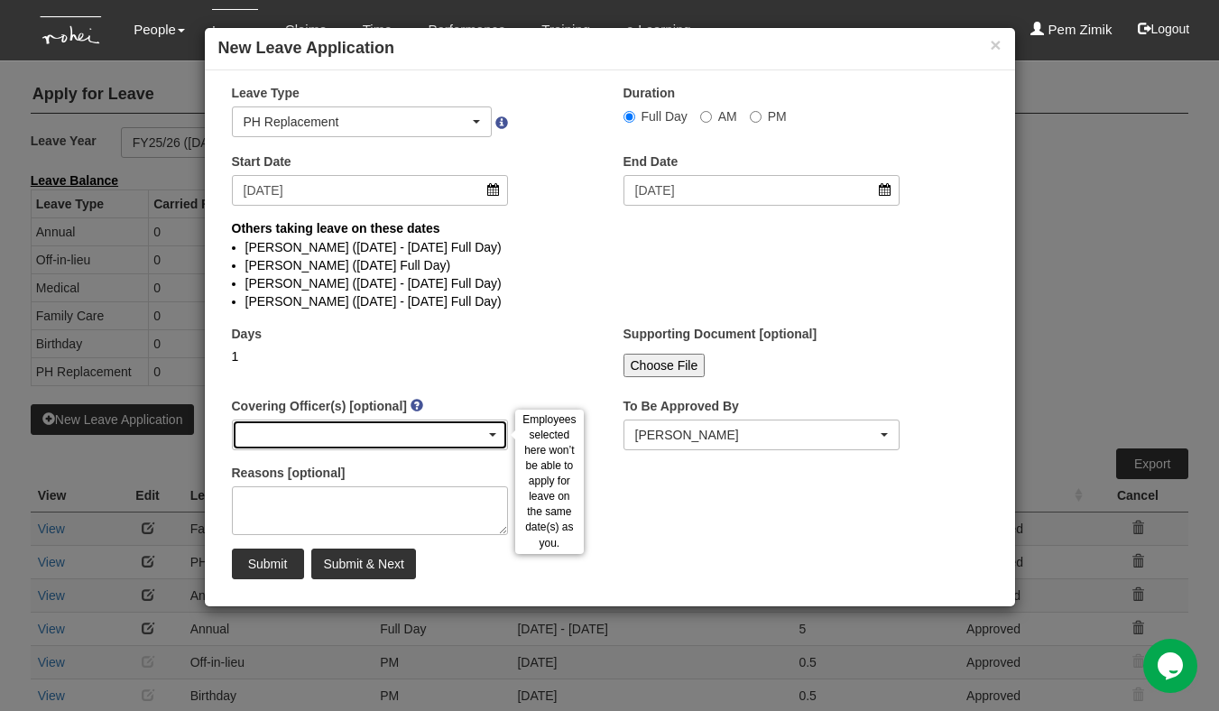
click at [491, 439] on div "button" at bounding box center [370, 435] width 275 height 29
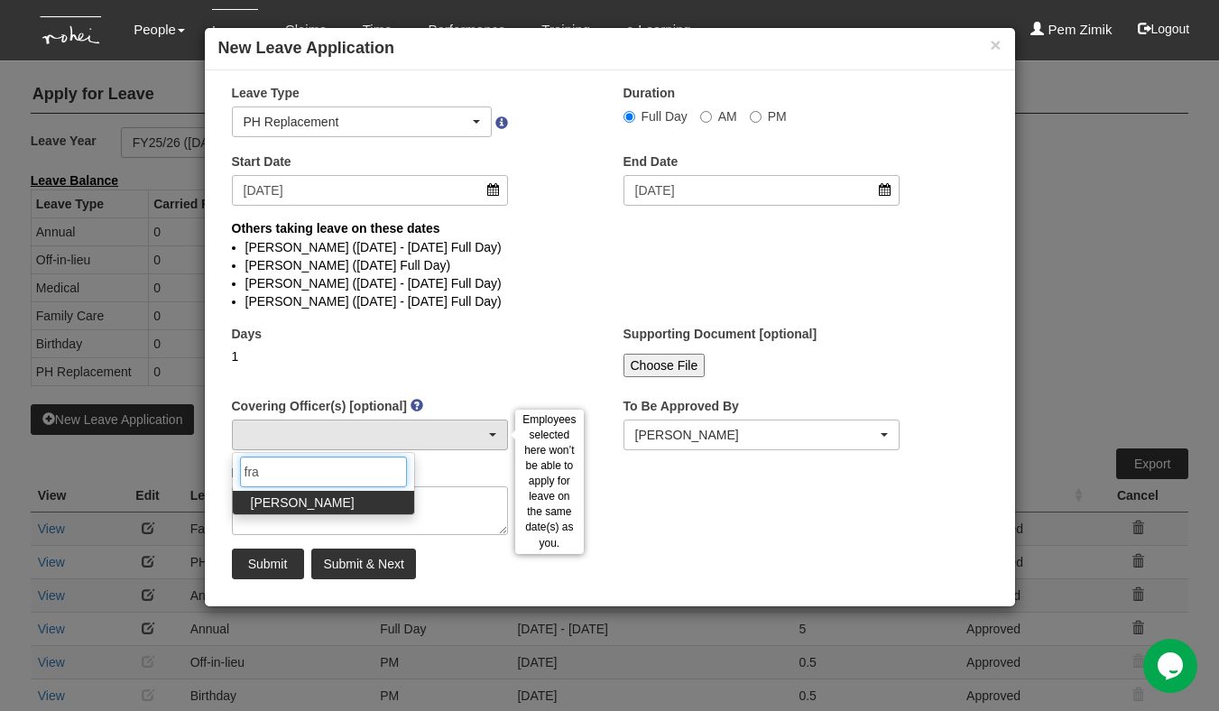
type input "fra"
click at [317, 512] on link "Franchette Briones" at bounding box center [323, 502] width 181 height 23
select select "730df1cc-8787-4848-9af9-79fc59d86e09"
click at [713, 501] on div "× Leave Type Annual Childcare Off-in-lieu Medical Hospitalisation Maternity Pat…" at bounding box center [610, 338] width 810 height 509
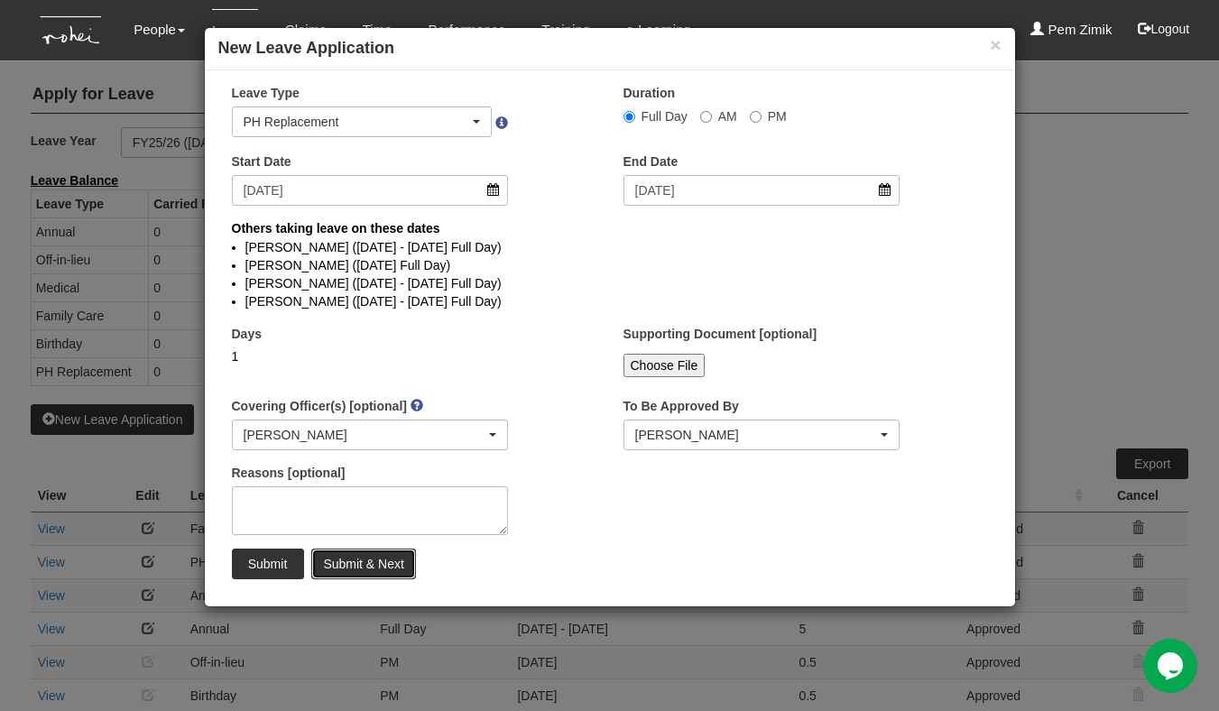
click at [334, 564] on input "Submit & Next" at bounding box center [363, 564] width 104 height 31
select select "1"
select select
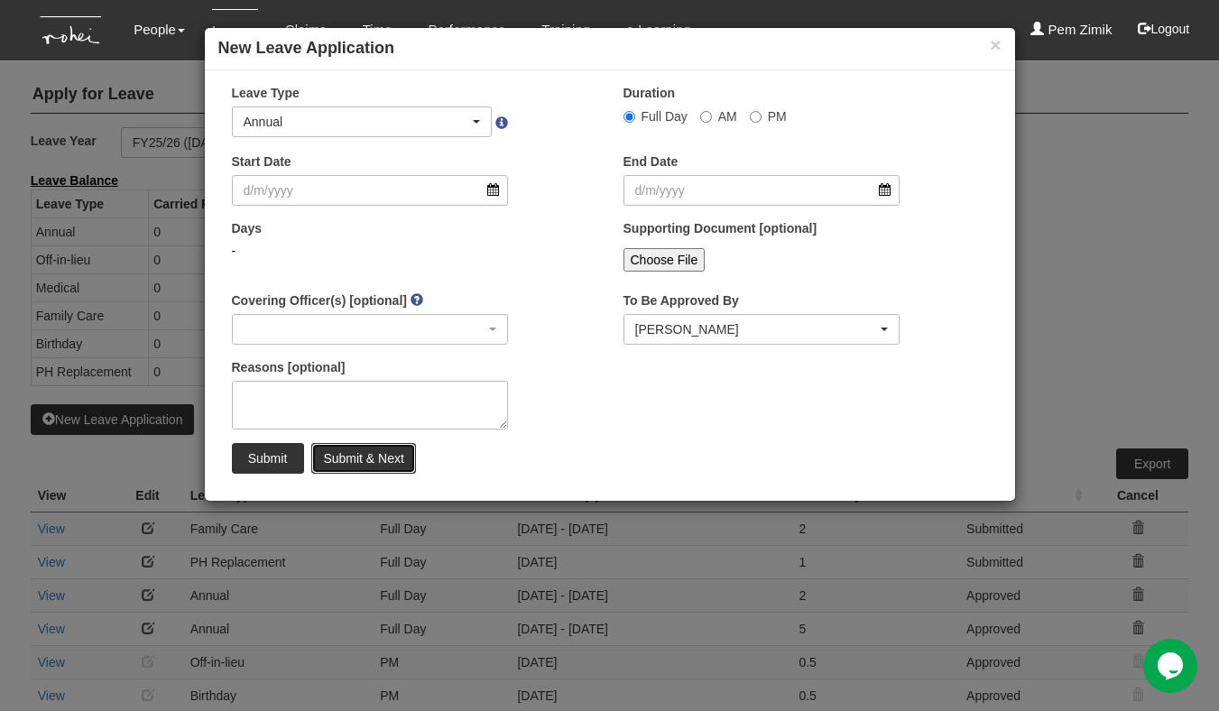
select select "50"
click at [997, 47] on button "×" at bounding box center [995, 44] width 11 height 19
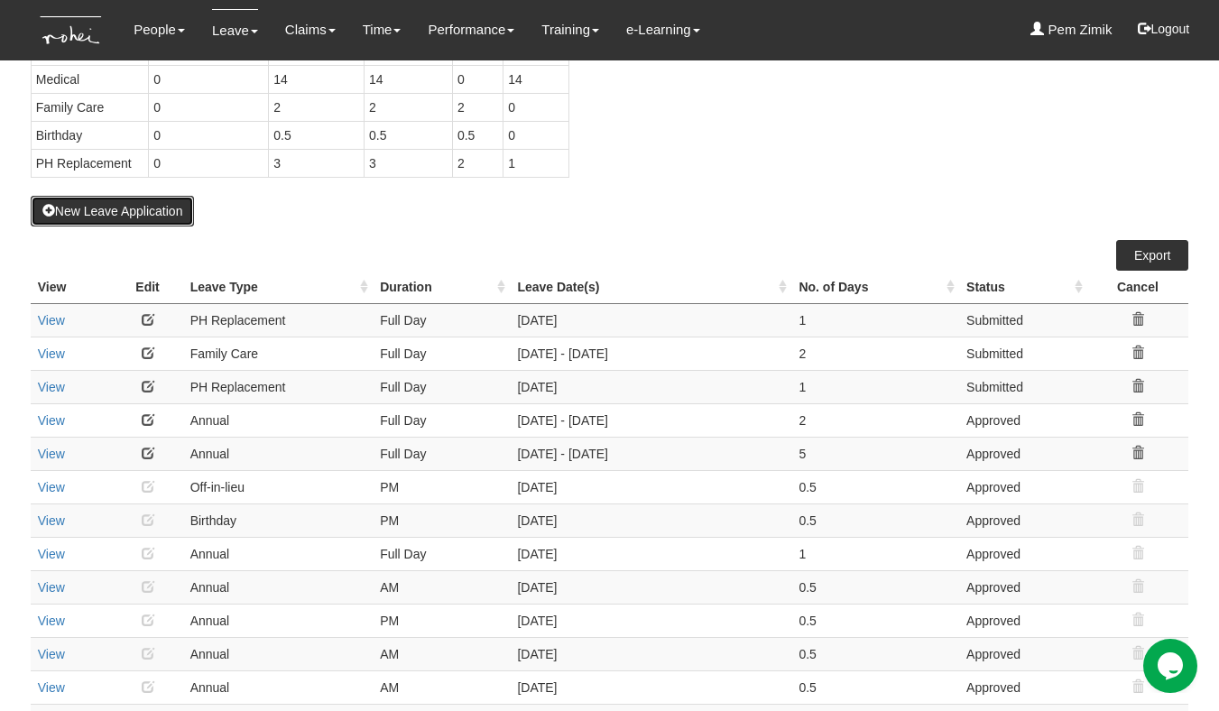
scroll to position [0, 0]
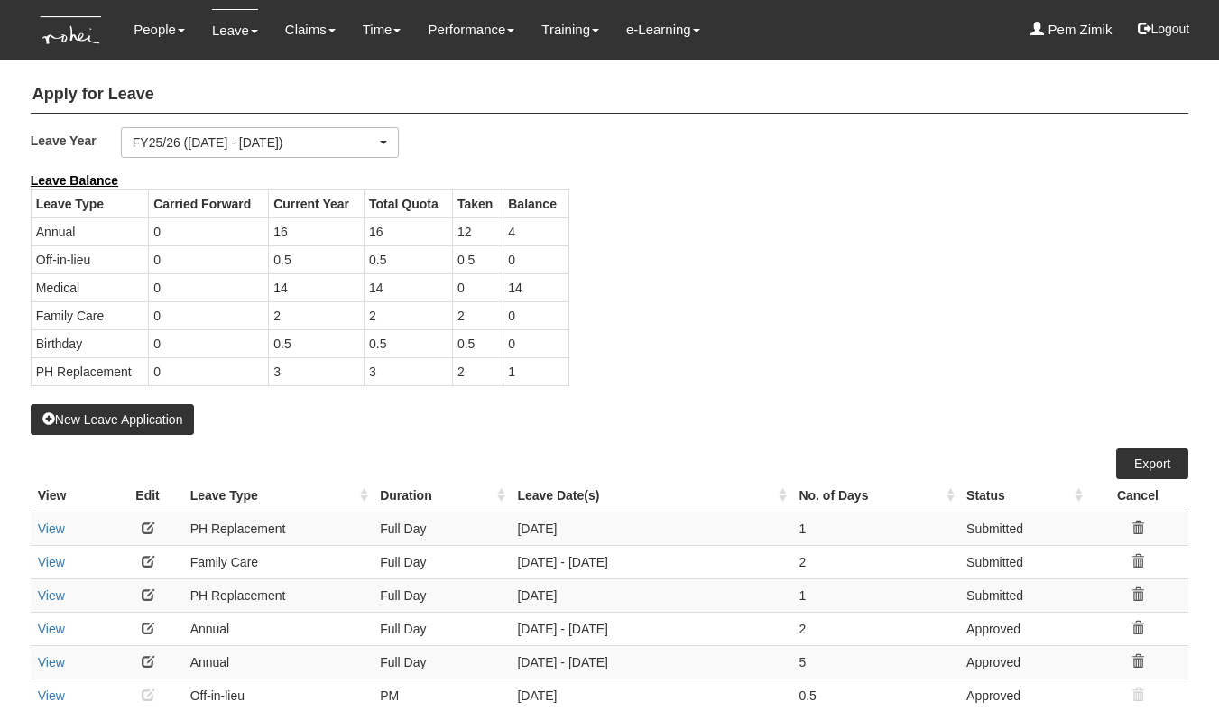
select select "50"
click at [760, 368] on div "Leave Balance Leave Type Carried Forward Current Year Total Quota Taken Balance…" at bounding box center [596, 287] width 1158 height 233
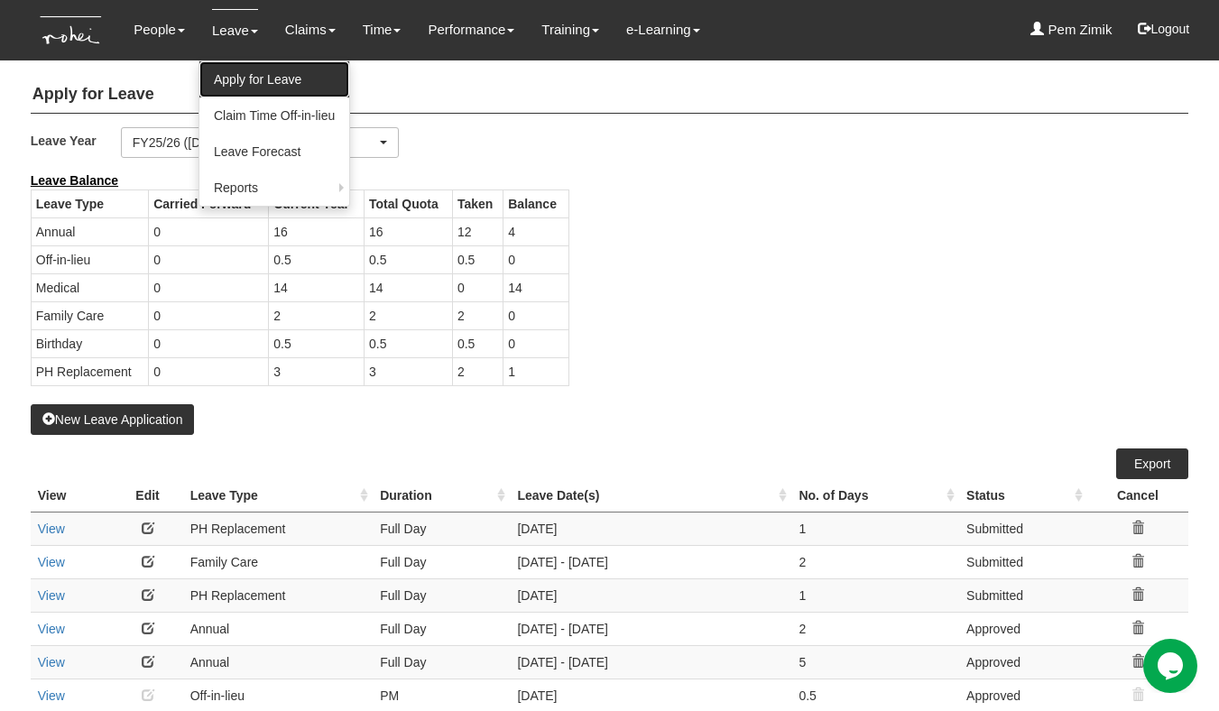
click at [243, 71] on link "Apply for Leave" at bounding box center [274, 79] width 150 height 36
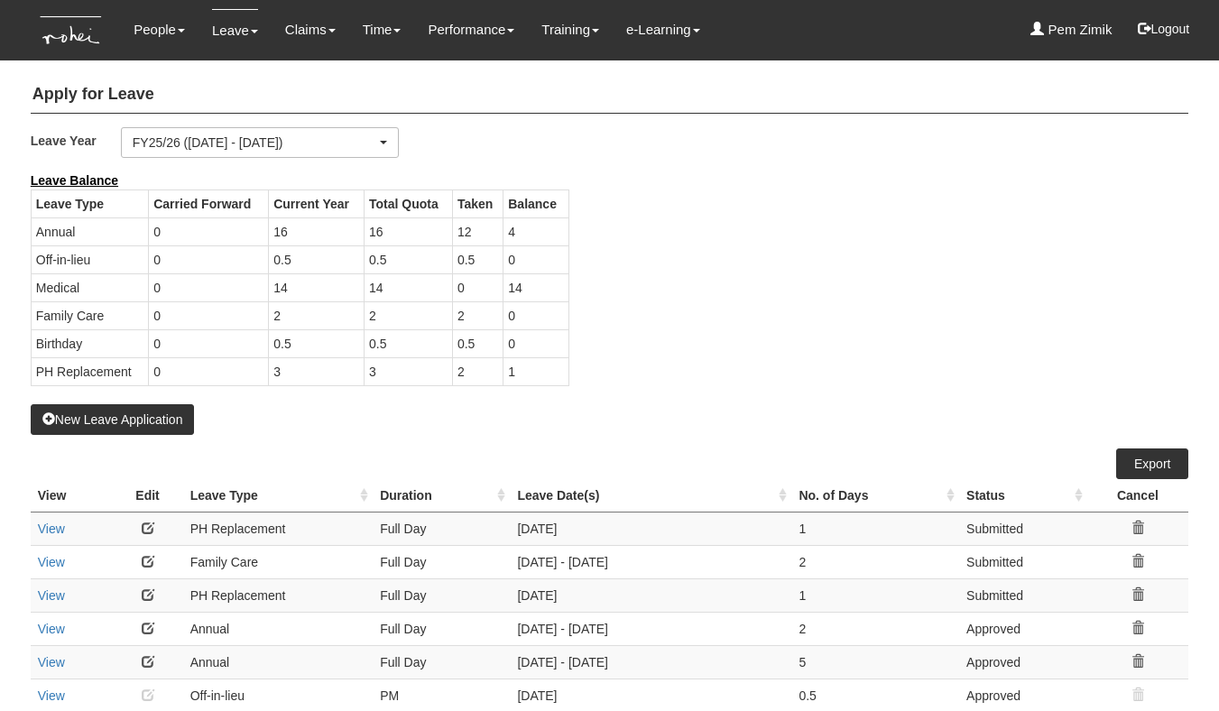
select select "50"
click at [109, 416] on button "New Leave Application" at bounding box center [113, 419] width 164 height 31
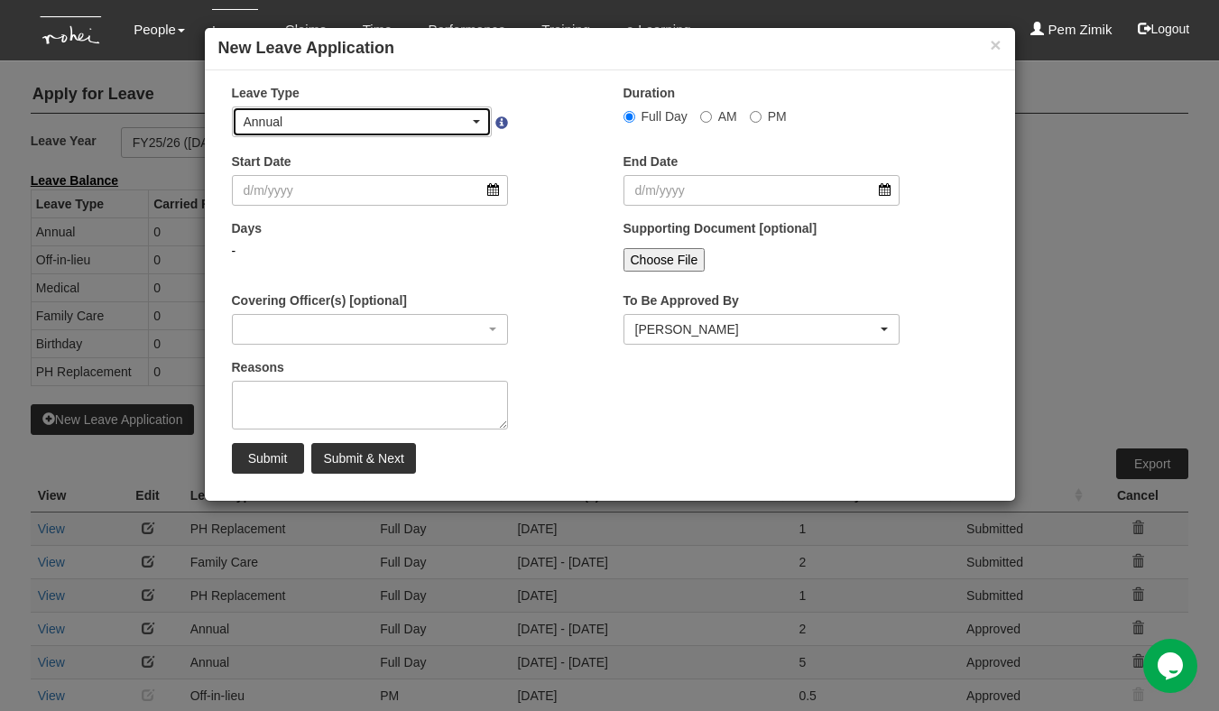
click at [477, 130] on div "Annual" at bounding box center [362, 121] width 259 height 29
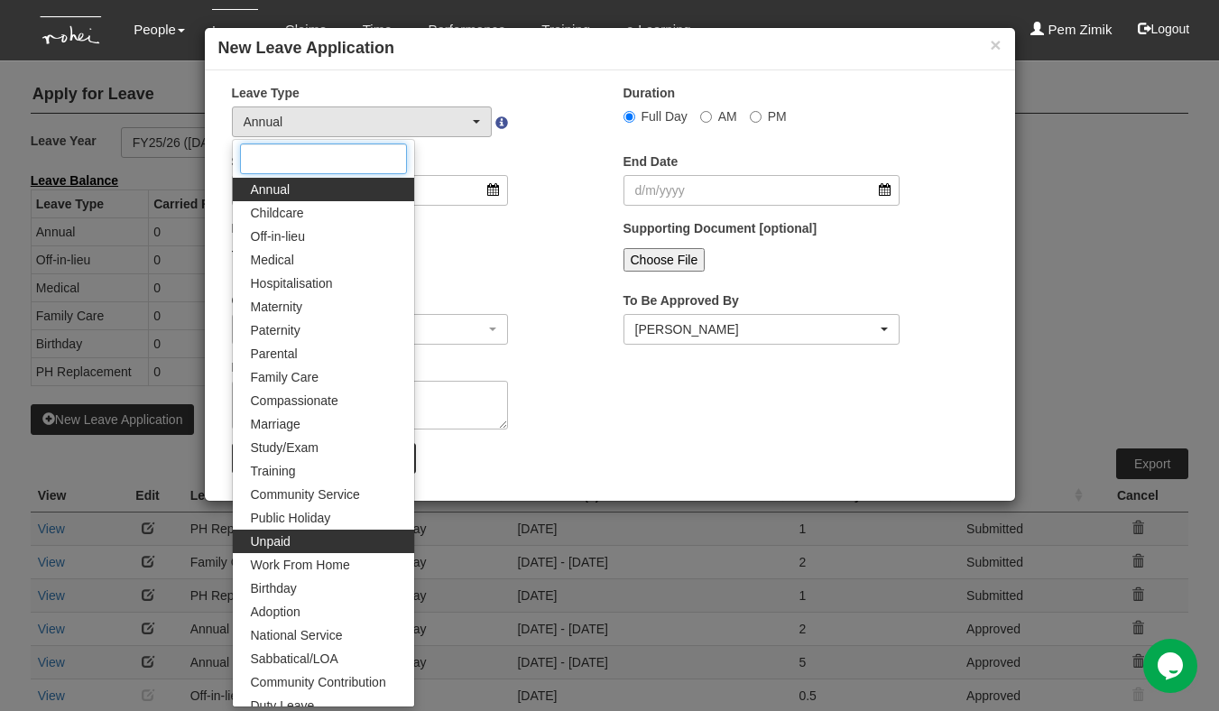
scroll to position [33, 0]
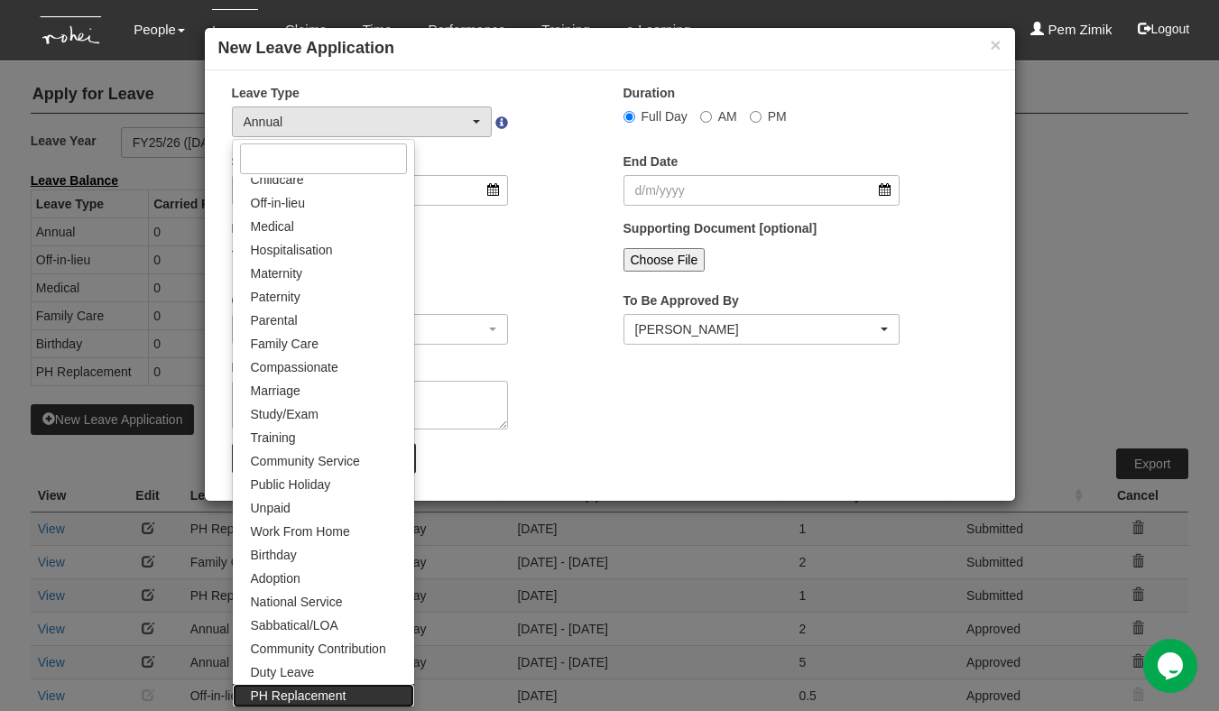
click at [326, 684] on link "PH Replacement" at bounding box center [323, 695] width 181 height 23
select select "26"
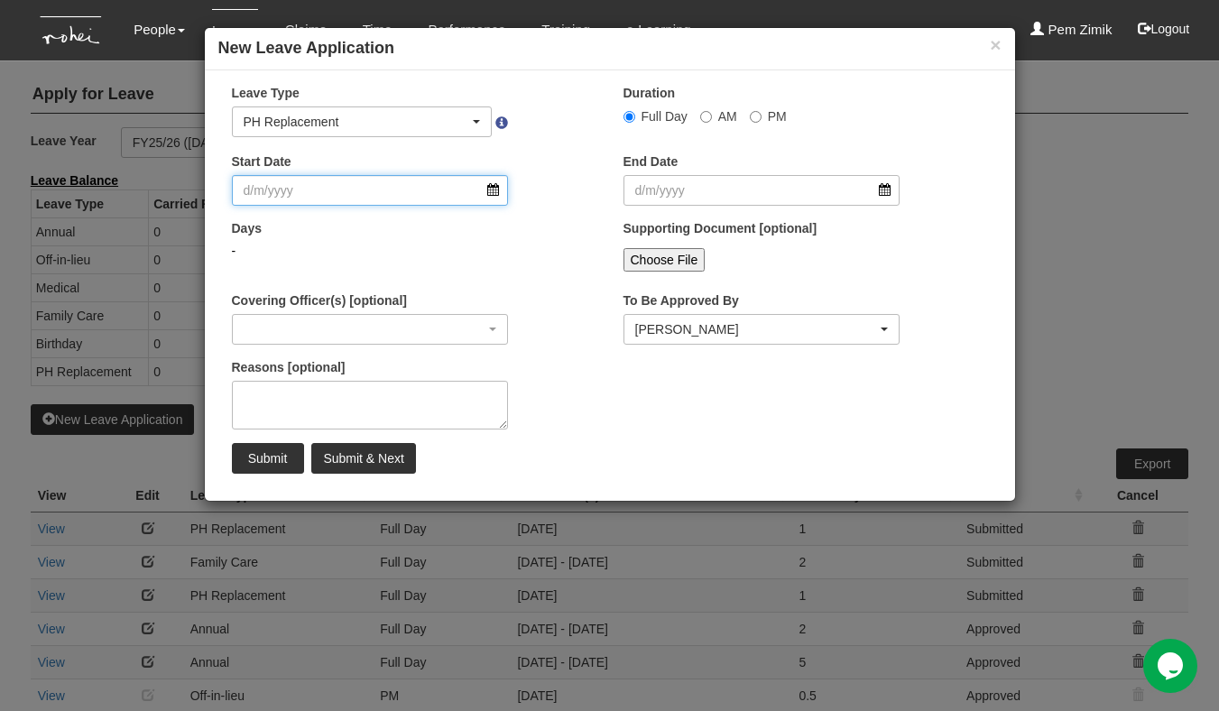
click at [495, 193] on input "Start Date" at bounding box center [370, 190] width 277 height 31
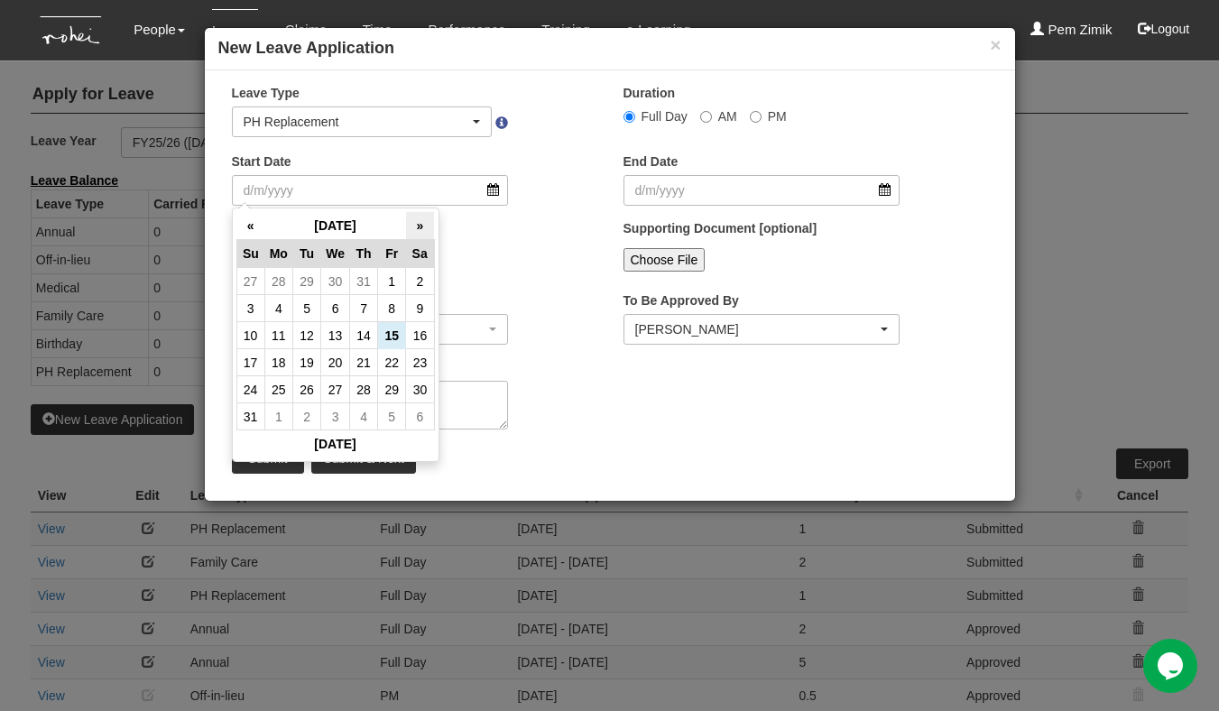
click at [413, 225] on th "»" at bounding box center [420, 226] width 28 height 28
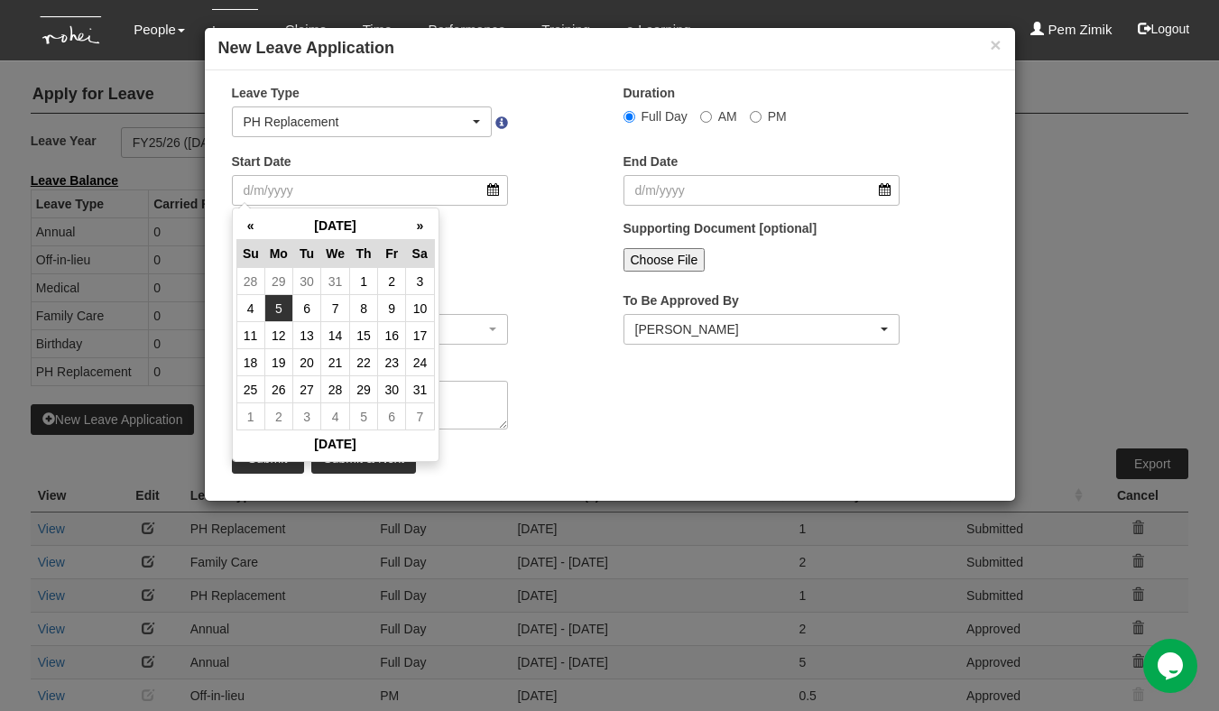
click at [273, 310] on td "5" at bounding box center [278, 308] width 28 height 27
type input "[DATE]"
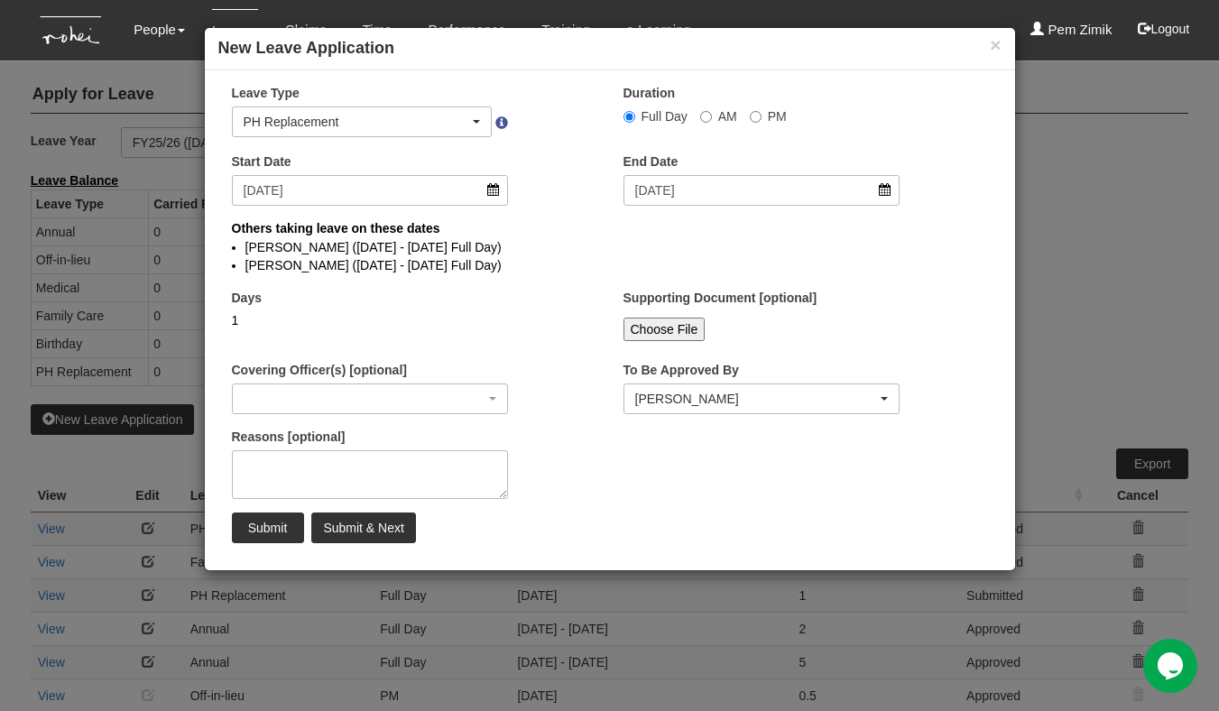
select select
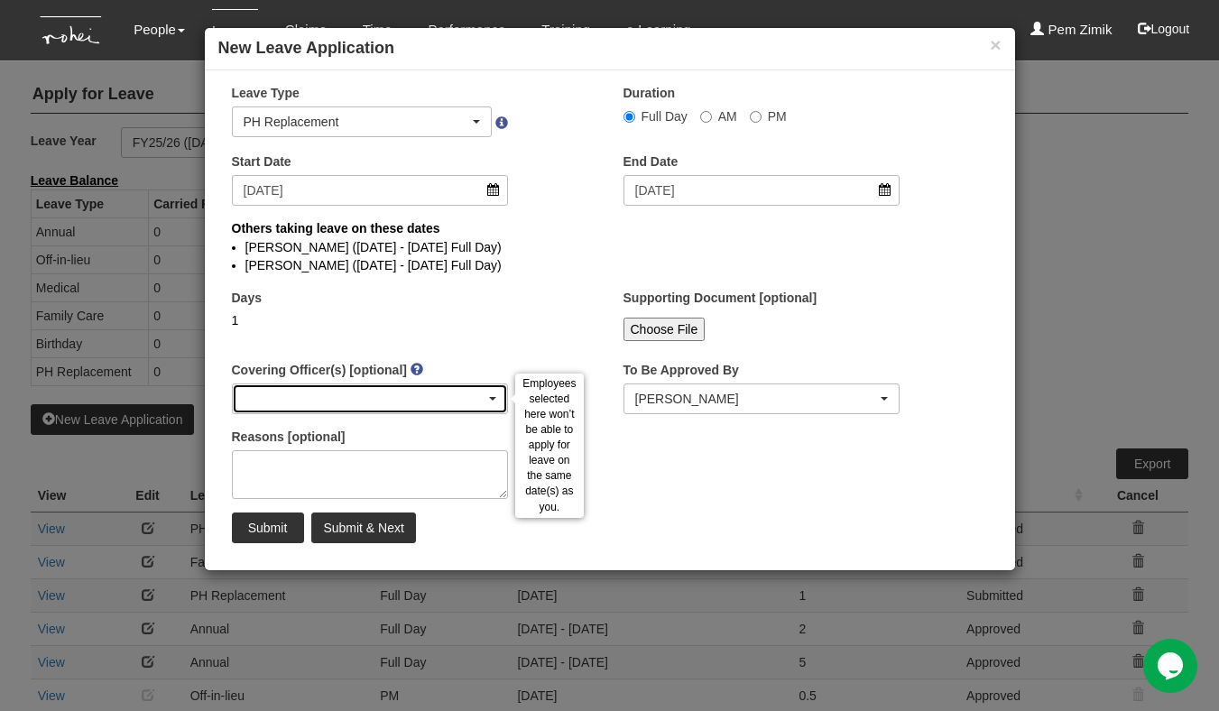
click at [495, 401] on div "button" at bounding box center [370, 398] width 275 height 29
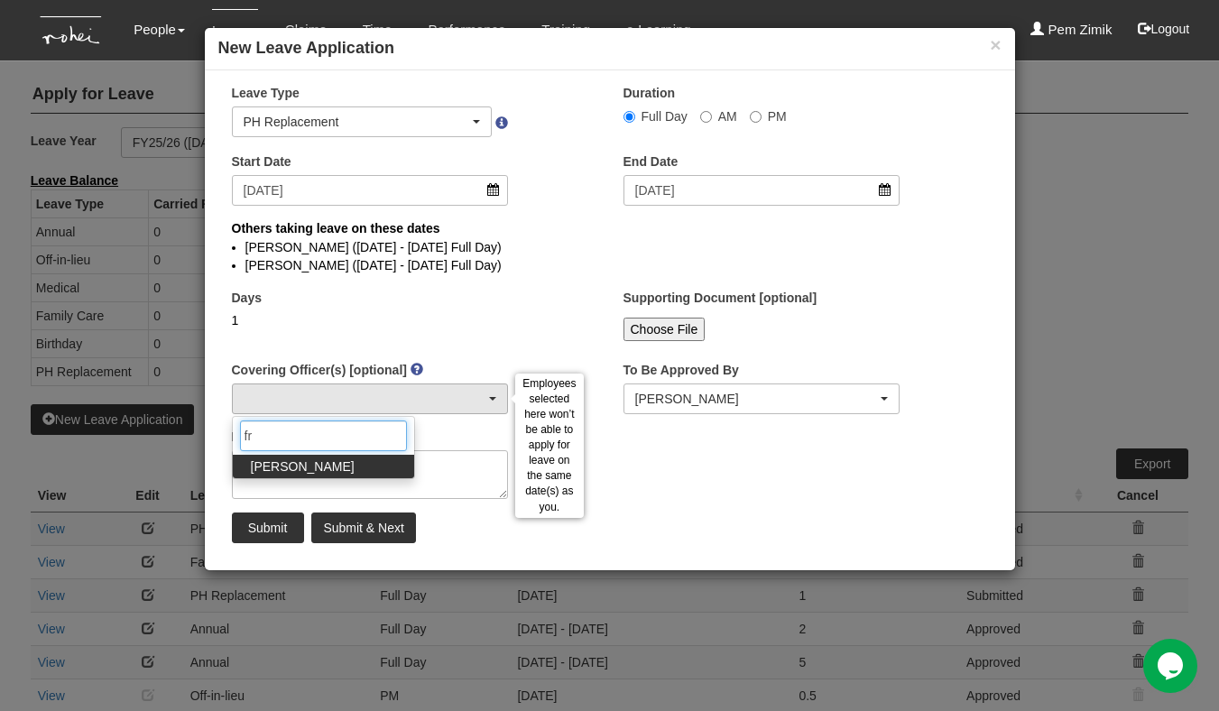
type input "fr"
click at [367, 471] on link "Franchette Briones" at bounding box center [323, 466] width 181 height 23
select select "730df1cc-8787-4848-9af9-79fc59d86e09"
click at [695, 474] on div "× Leave Type Annual Childcare Off-in-lieu Medical Hospitalisation Maternity Pat…" at bounding box center [610, 320] width 810 height 473
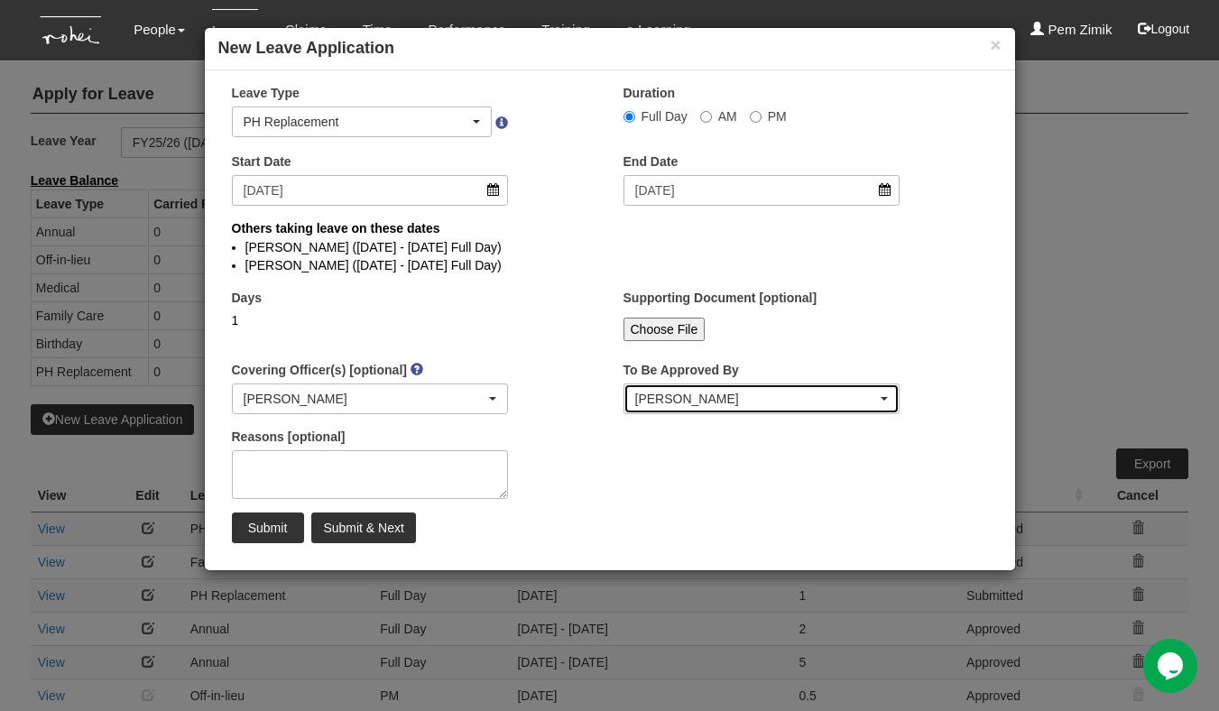
click at [876, 401] on div "Rachel Khoo" at bounding box center [756, 399] width 243 height 18
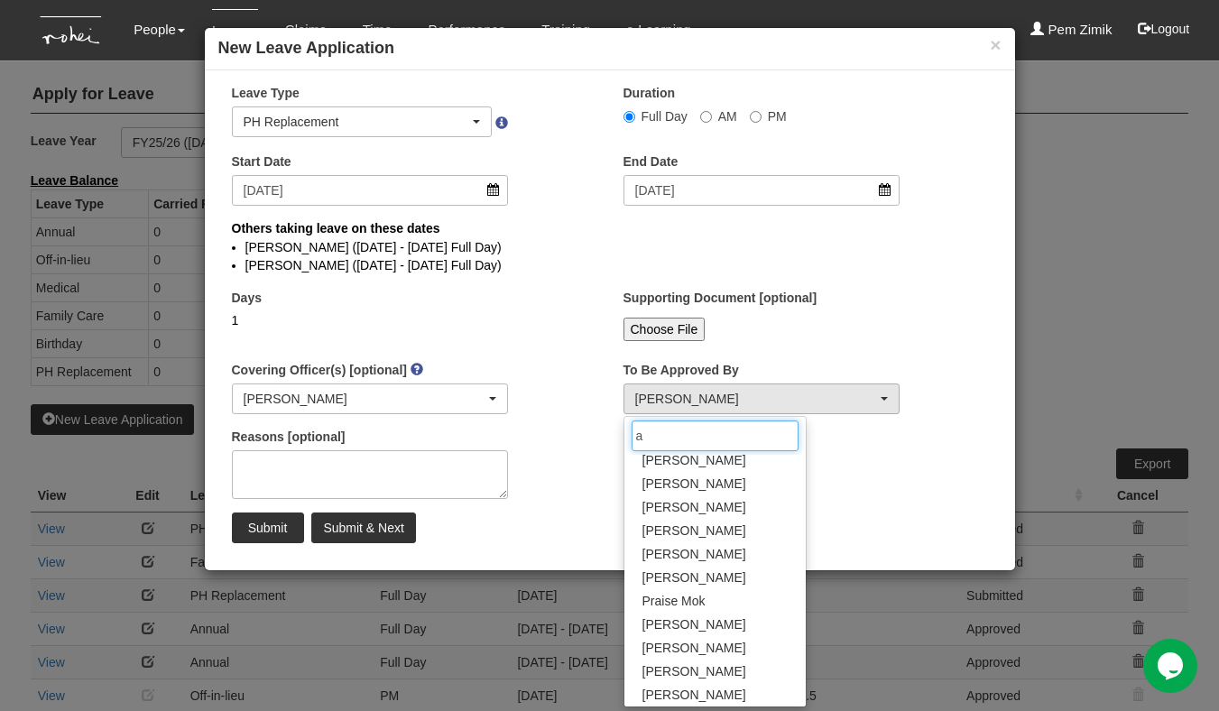
scroll to position [0, 0]
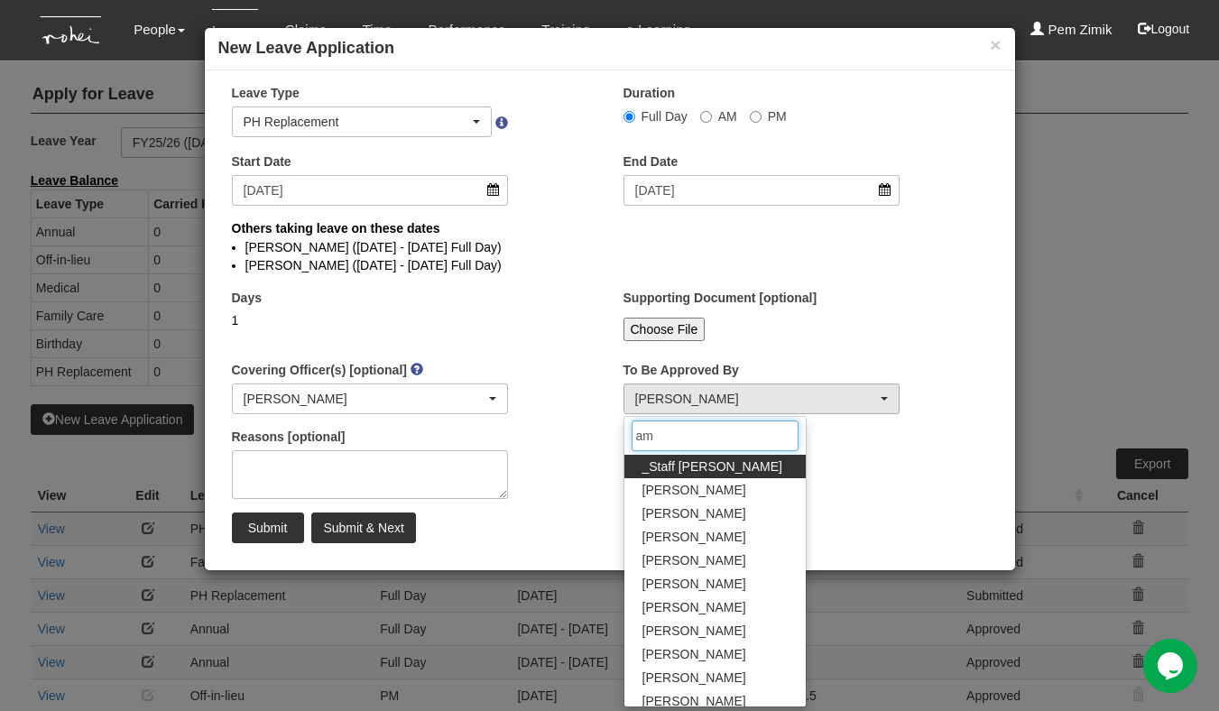
type input "ama"
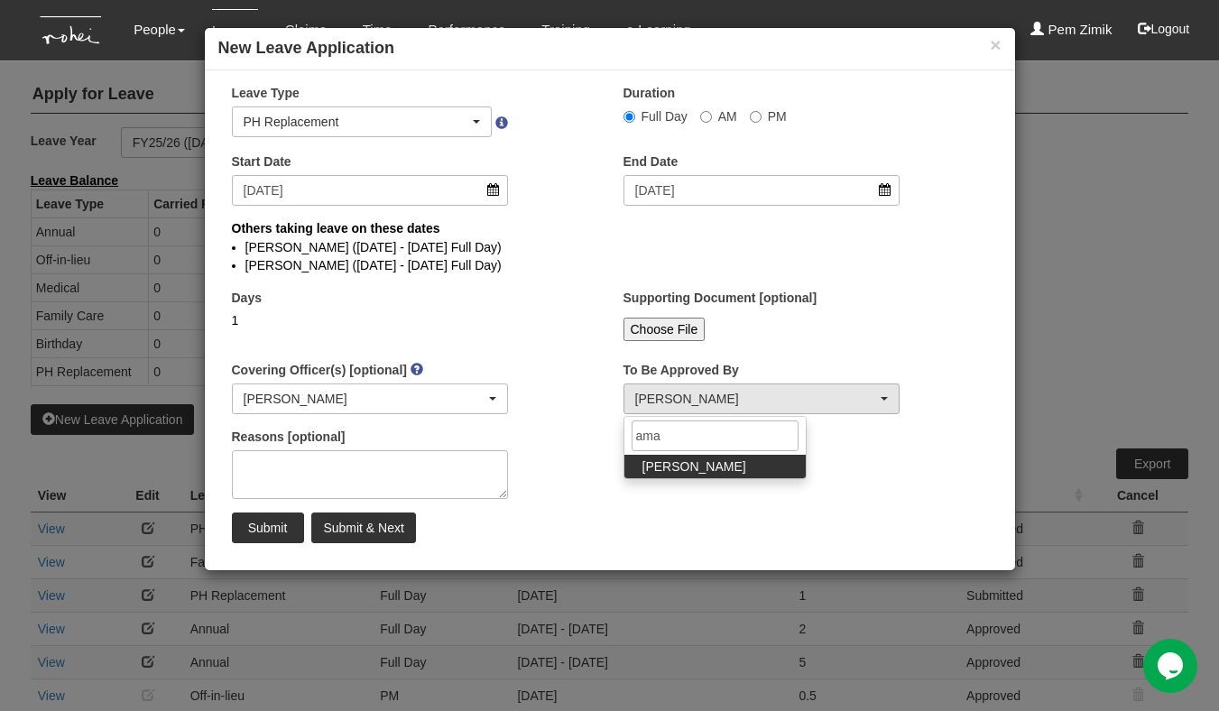
click at [664, 470] on span "Amanda Ho" at bounding box center [695, 467] width 104 height 18
select select "edb3de3f-770e-4307-a283-f606937ddba3"
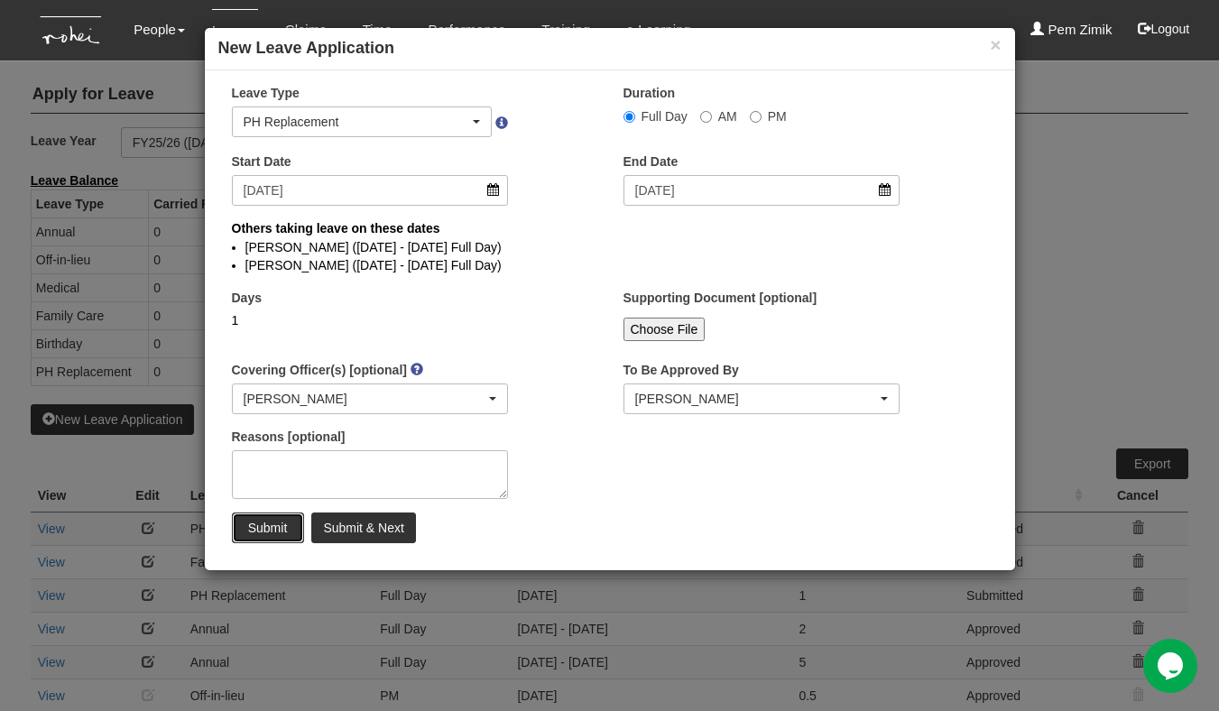
click at [253, 528] on input "Submit" at bounding box center [268, 528] width 72 height 31
select select "1"
select select
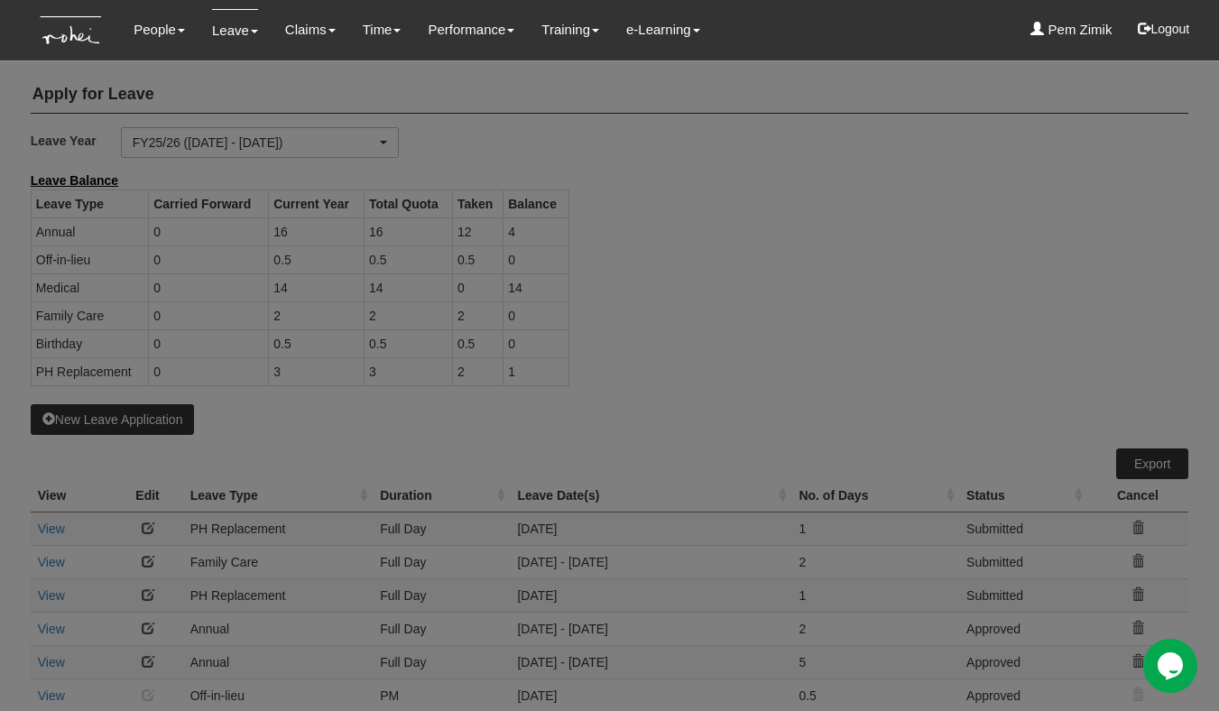
select select "50"
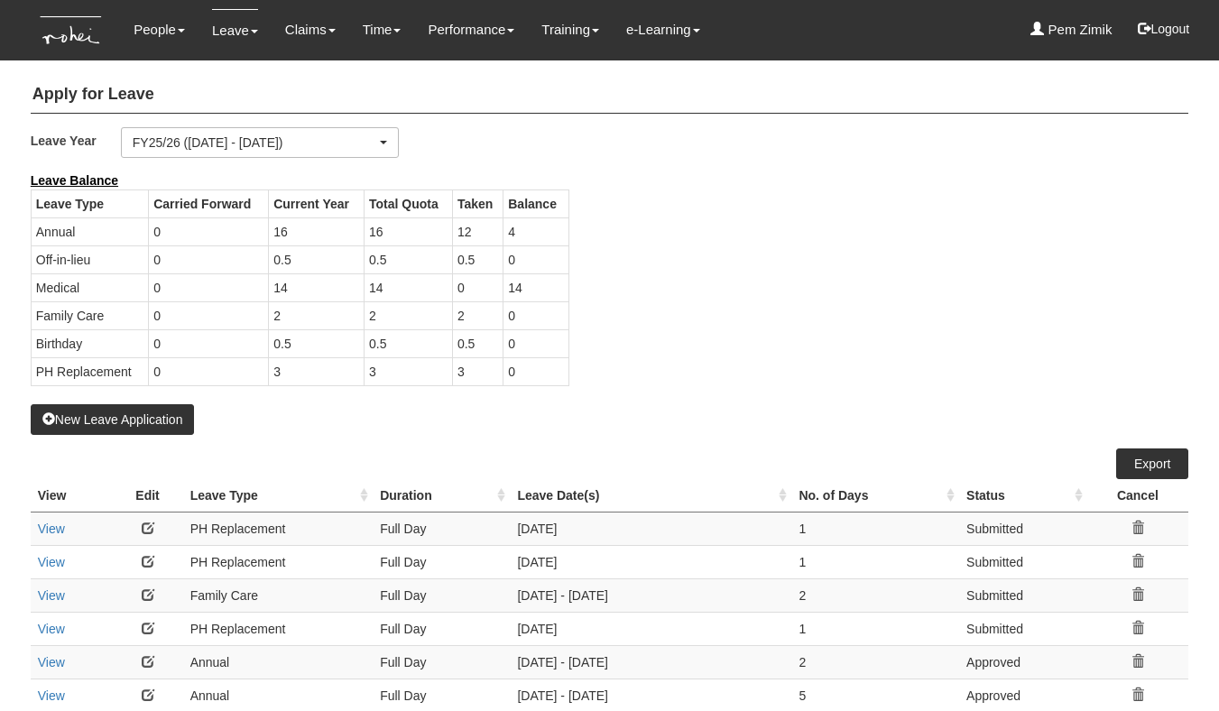
select select "50"
